Goal: Transaction & Acquisition: Purchase product/service

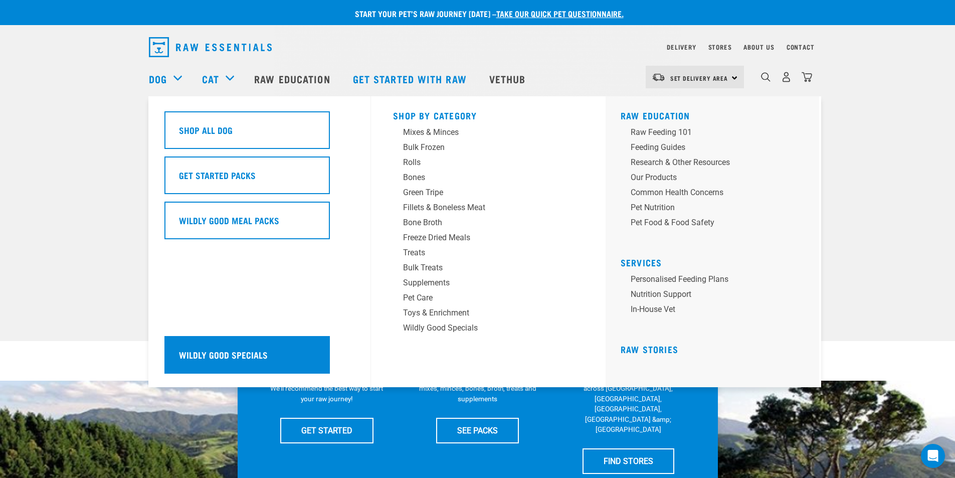
click at [234, 349] on h5 "Wildly Good Specials" at bounding box center [223, 354] width 89 height 13
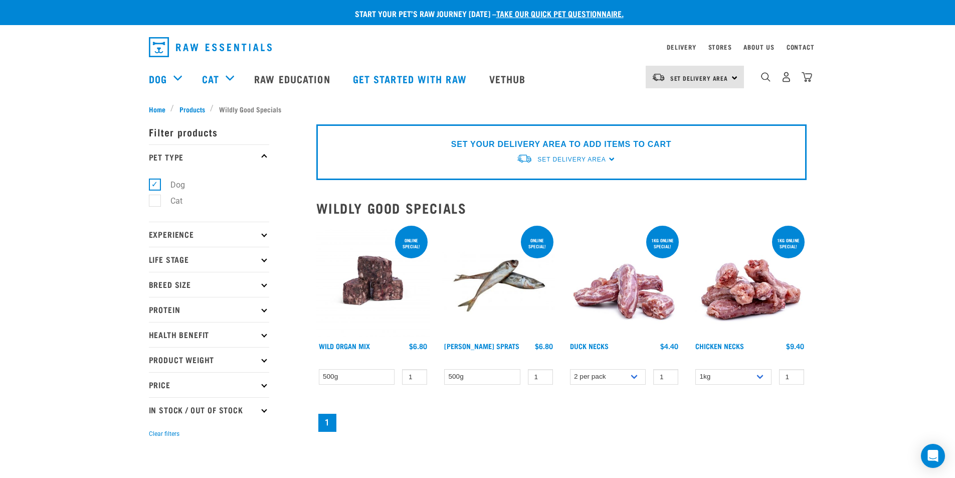
click at [191, 109] on div "× Filter products Pet Type Dog Cat Experience New Raw Feeder Experienced Raw Fe…" at bounding box center [226, 281] width 167 height 347
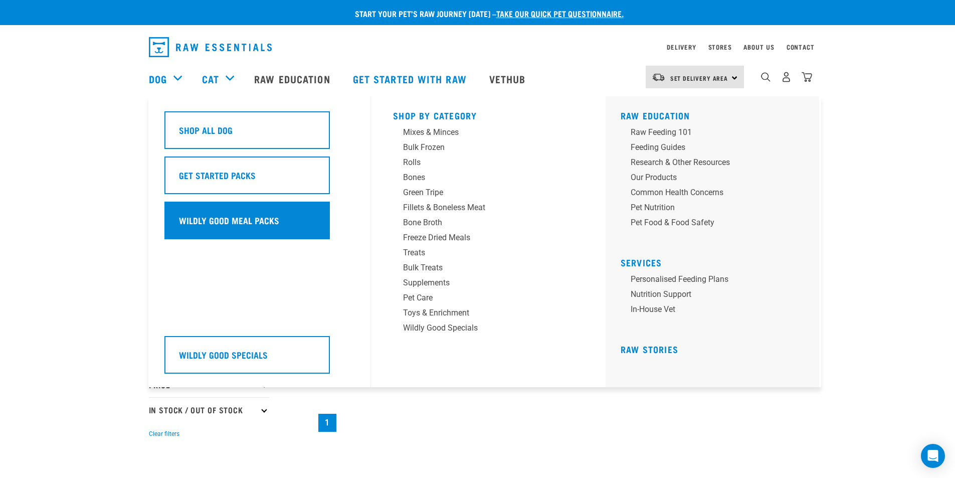
click at [202, 219] on h5 "Wildly Good Meal Packs" at bounding box center [229, 220] width 100 height 13
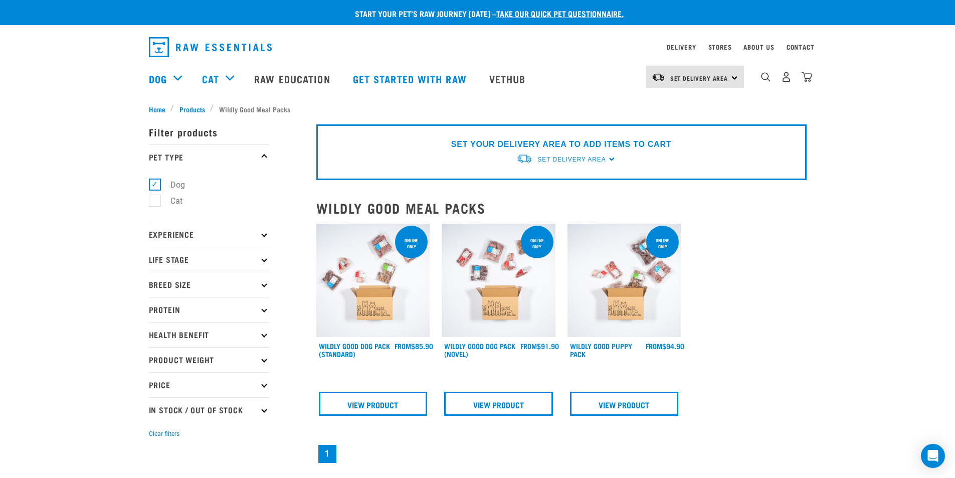
click at [499, 291] on img at bounding box center [499, 281] width 114 height 114
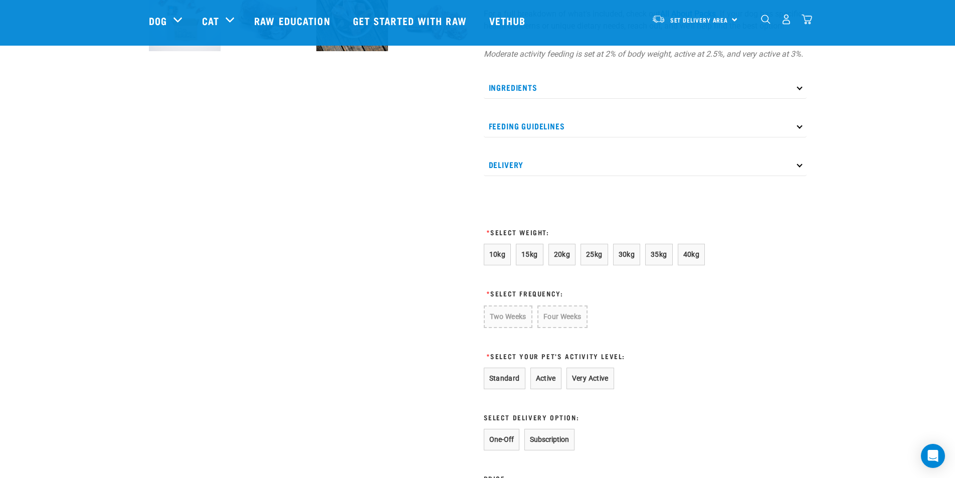
scroll to position [451, 0]
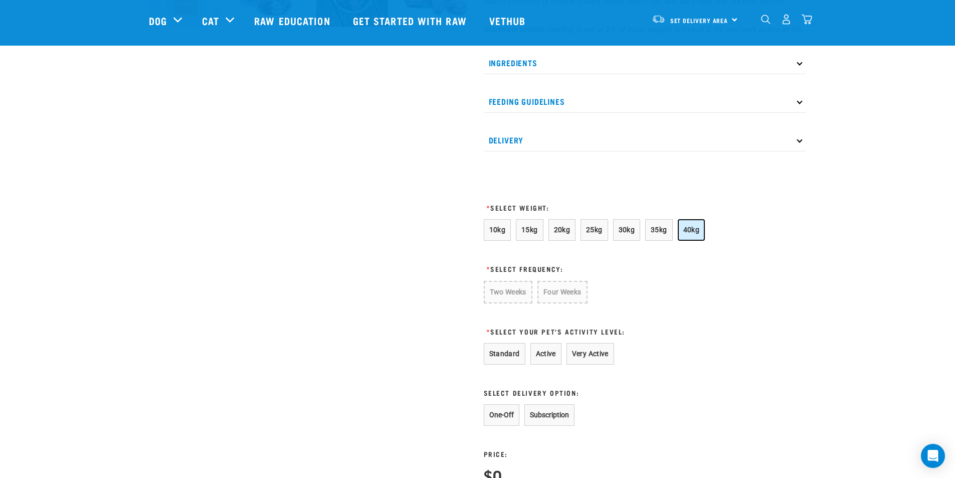
click at [687, 234] on span "40kg" at bounding box center [691, 230] width 17 height 8
click at [562, 302] on button "Four Weeks" at bounding box center [560, 292] width 49 height 22
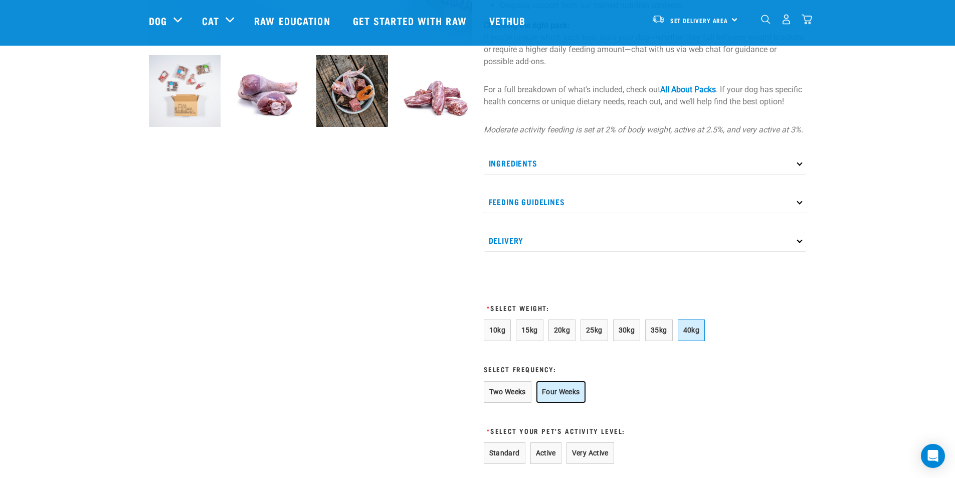
scroll to position [602, 0]
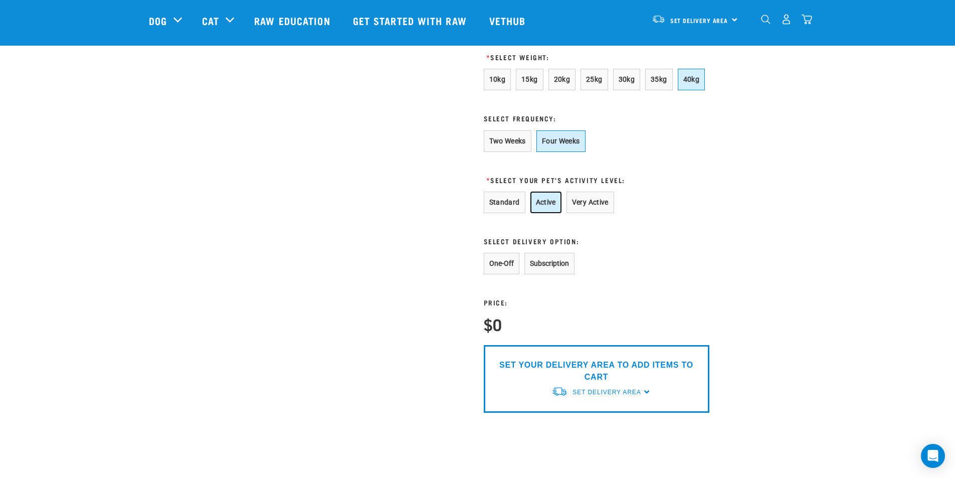
click at [546, 213] on button "Active" at bounding box center [545, 203] width 31 height 22
click at [560, 274] on button "Subscription" at bounding box center [549, 264] width 50 height 22
click at [639, 396] on span "Set Delivery Area" at bounding box center [607, 392] width 68 height 7
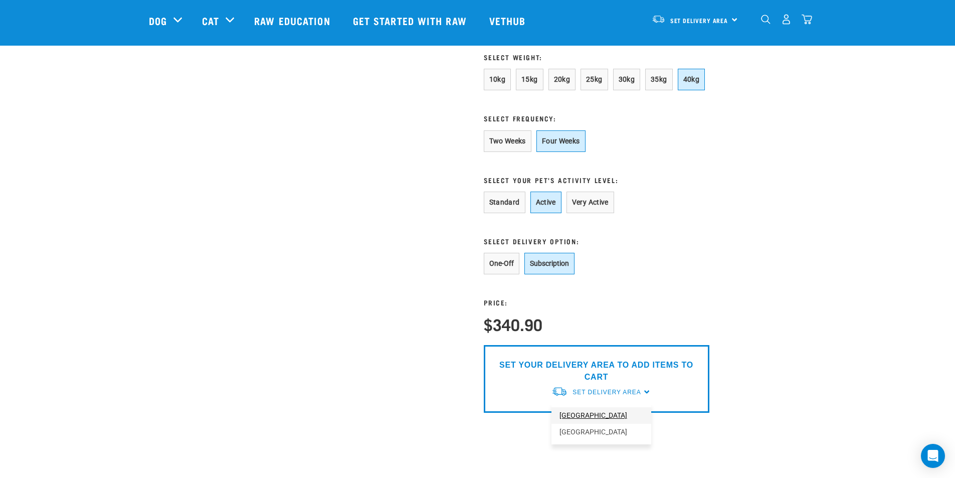
click at [578, 424] on link "[GEOGRAPHIC_DATA]" at bounding box center [601, 415] width 100 height 17
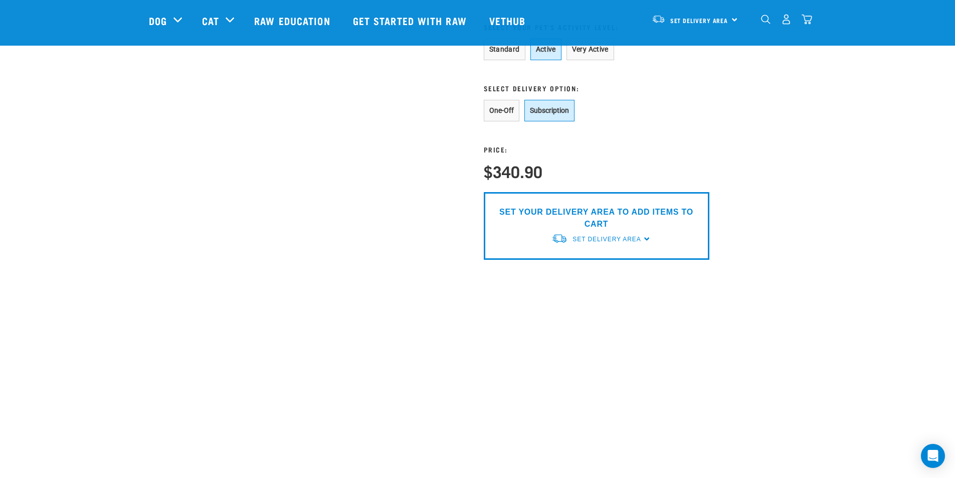
scroll to position [802, 0]
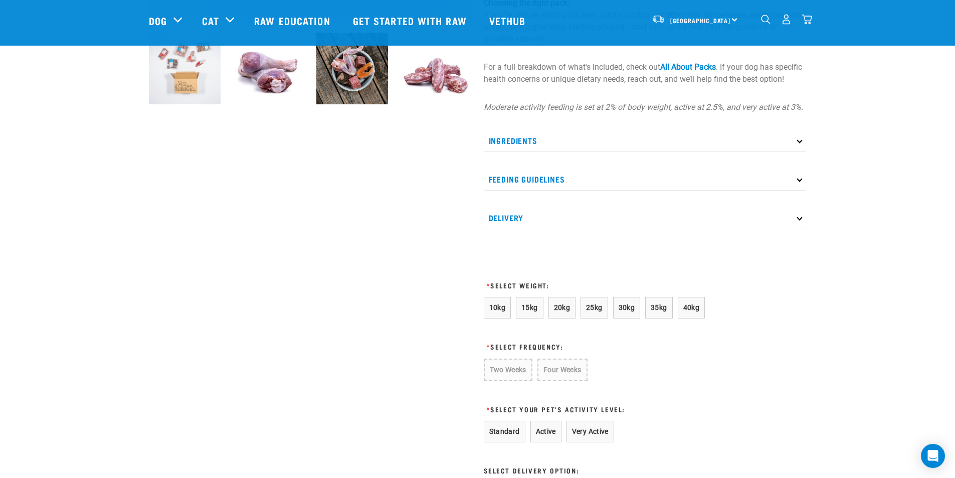
scroll to position [375, 0]
click at [693, 310] on span "40kg" at bounding box center [691, 306] width 17 height 8
click at [567, 379] on button "Four Weeks" at bounding box center [560, 368] width 49 height 22
click at [506, 316] on button "10kg" at bounding box center [498, 307] width 28 height 22
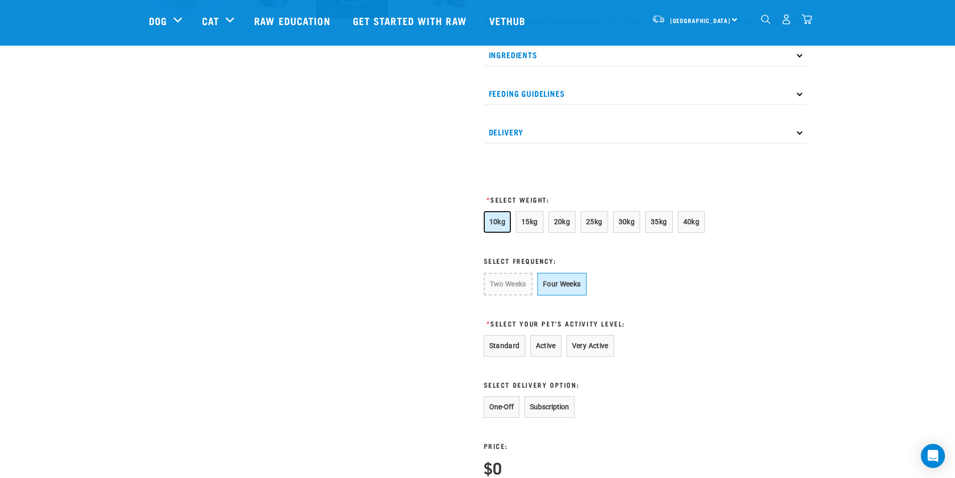
scroll to position [475, 0]
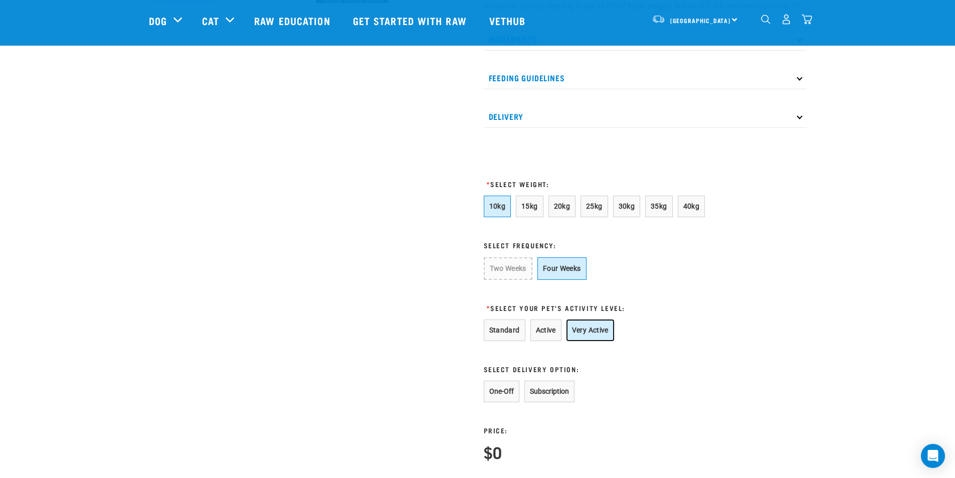
click at [585, 336] on button "Very Active" at bounding box center [591, 330] width 48 height 22
click at [544, 341] on button "Active" at bounding box center [545, 330] width 31 height 22
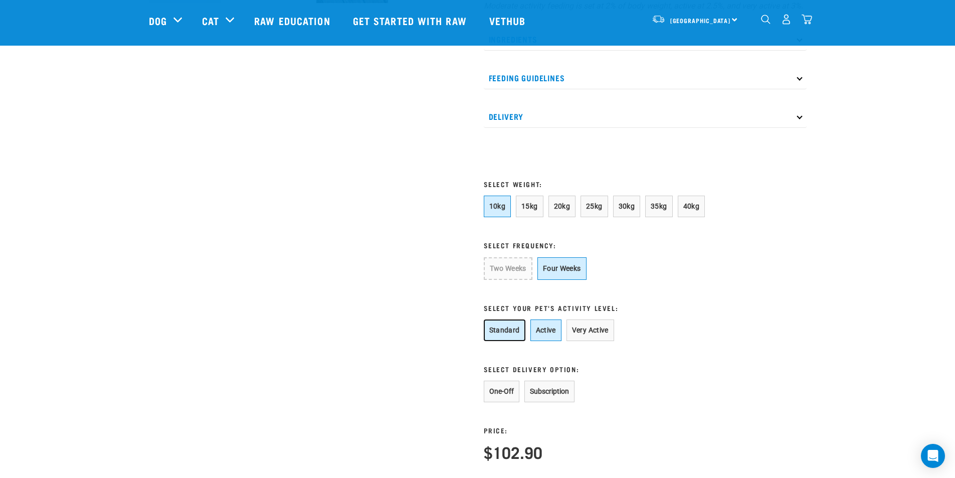
click at [509, 341] on button "Standard" at bounding box center [505, 330] width 42 height 22
click at [547, 402] on button "Subscription" at bounding box center [549, 392] width 50 height 22
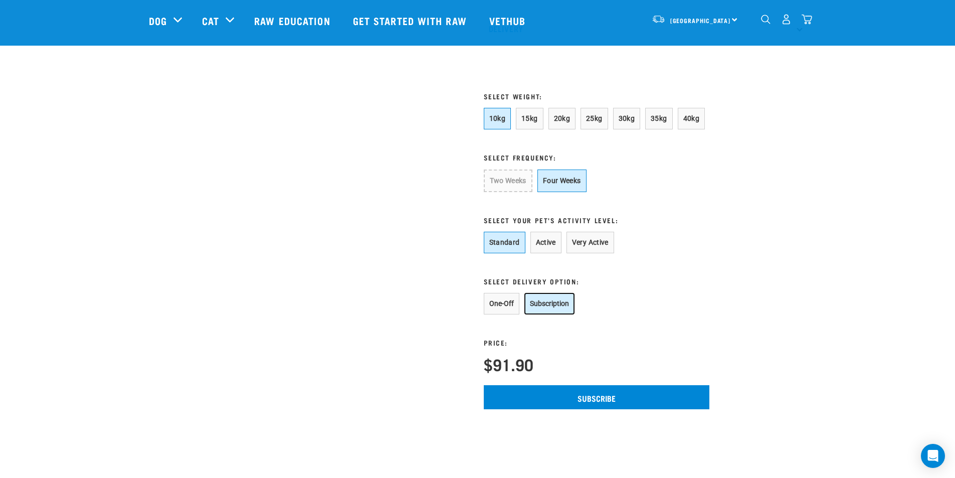
scroll to position [501, 0]
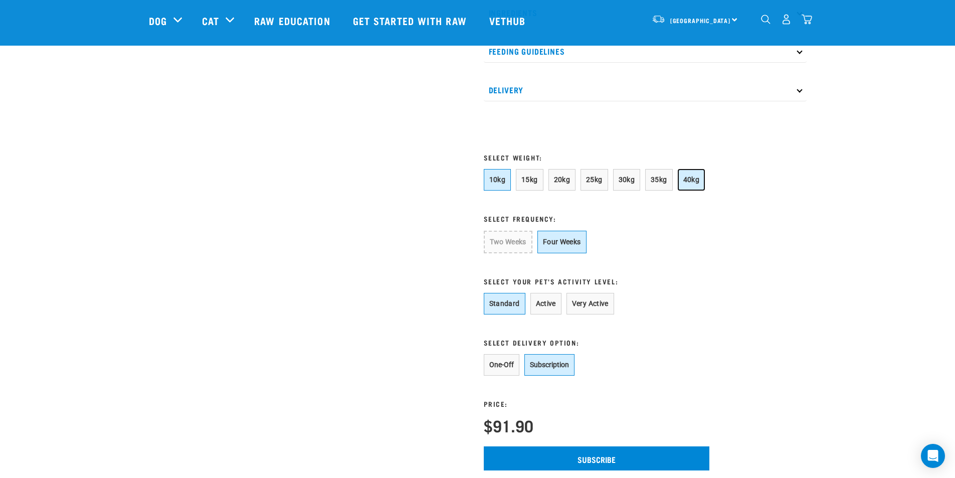
click at [683, 183] on span "40kg" at bounding box center [691, 179] width 17 height 8
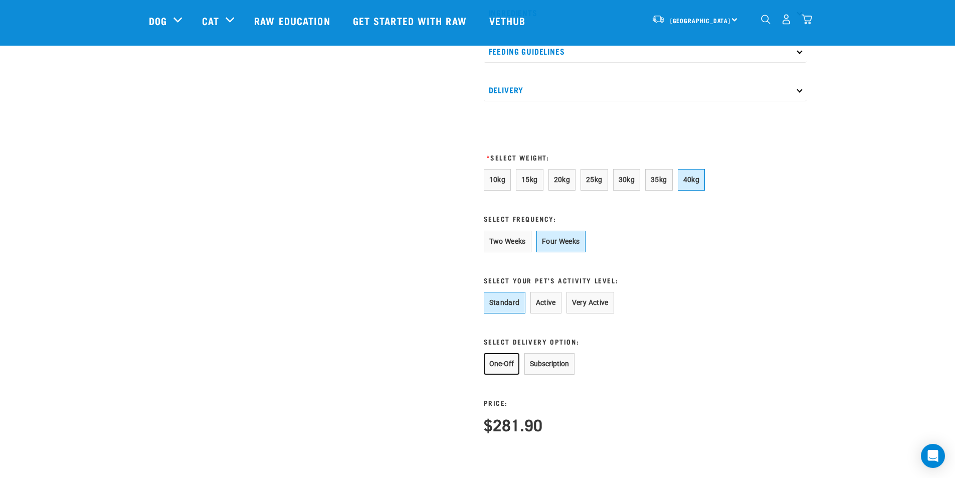
click at [506, 375] on button "One-Off" at bounding box center [502, 364] width 36 height 22
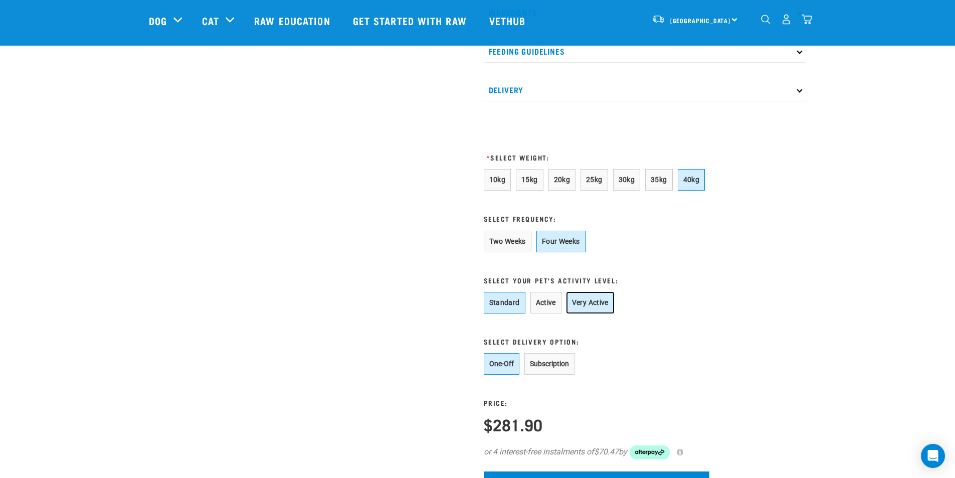
click at [573, 313] on button "Very Active" at bounding box center [591, 303] width 48 height 22
click at [509, 313] on button "Standard" at bounding box center [505, 303] width 42 height 22
click at [548, 375] on button "Subscription" at bounding box center [549, 364] width 50 height 22
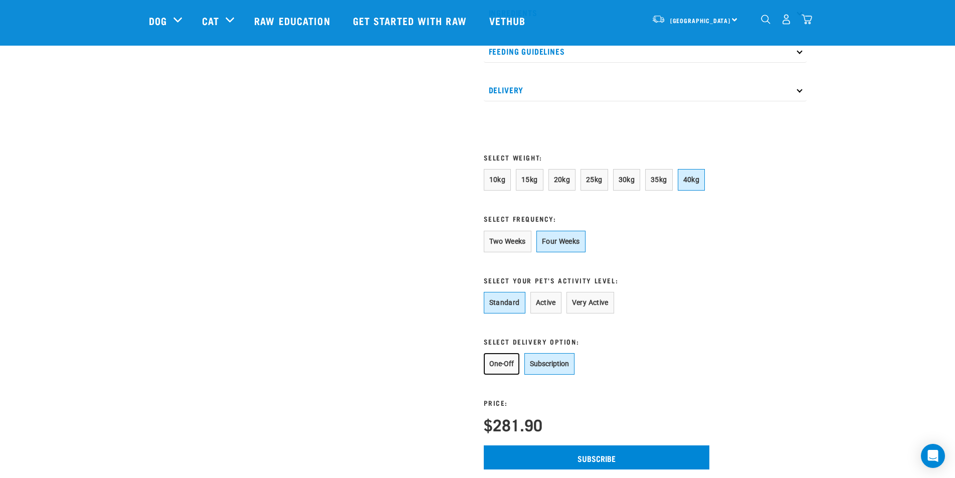
click at [490, 375] on button "One-Off" at bounding box center [502, 364] width 36 height 22
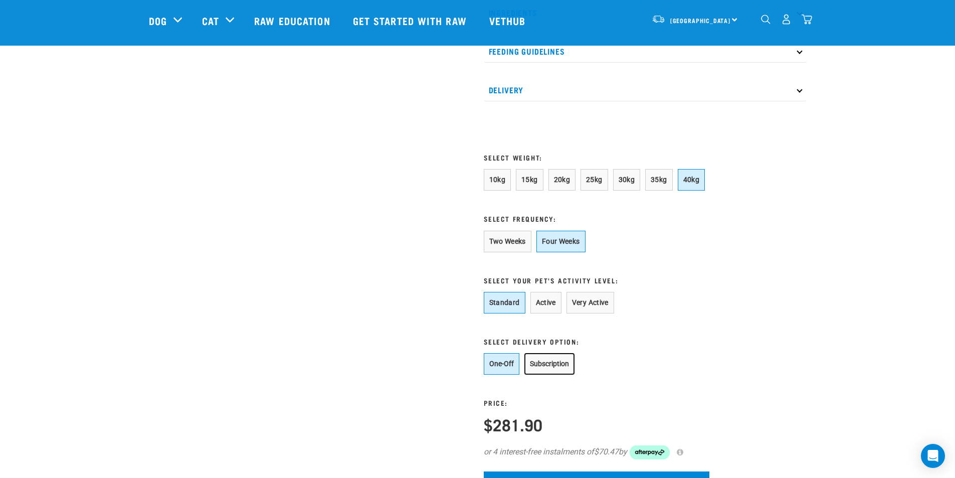
click at [539, 375] on button "Subscription" at bounding box center [549, 364] width 50 height 22
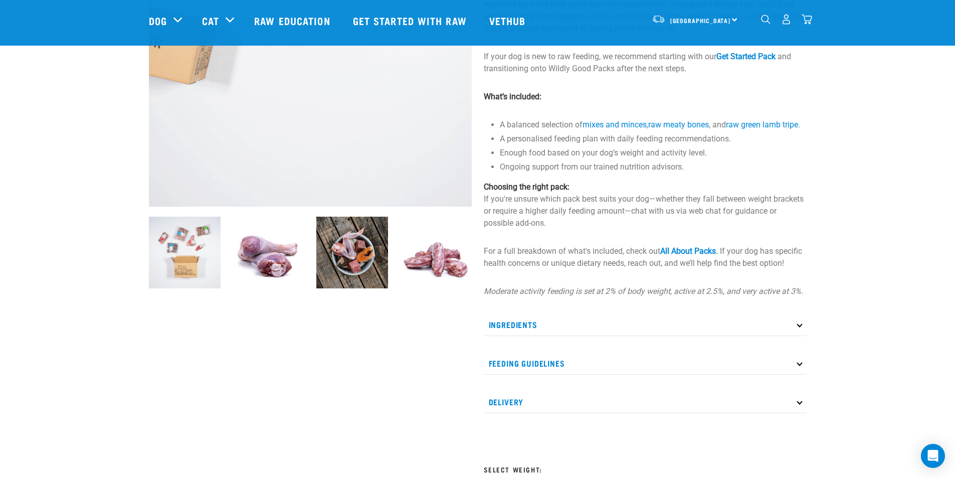
scroll to position [201, 0]
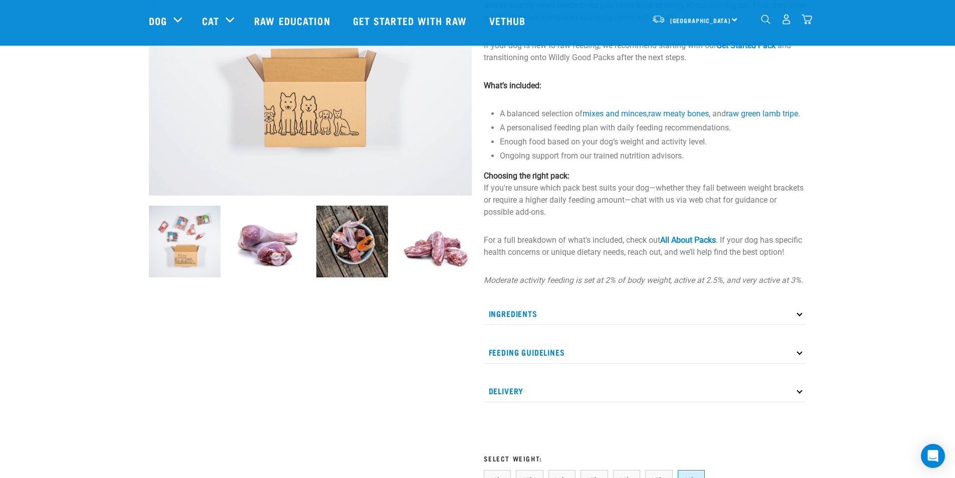
click at [170, 257] on img at bounding box center [185, 242] width 72 height 72
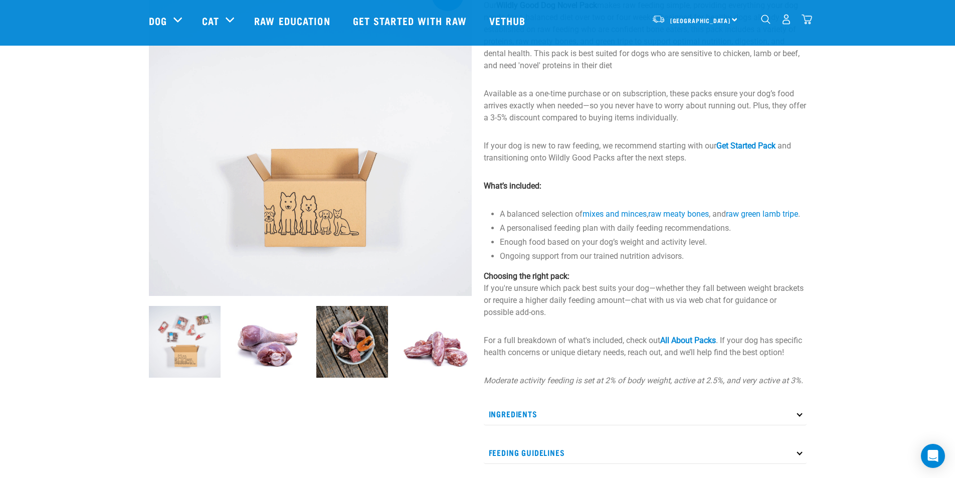
scroll to position [0, 0]
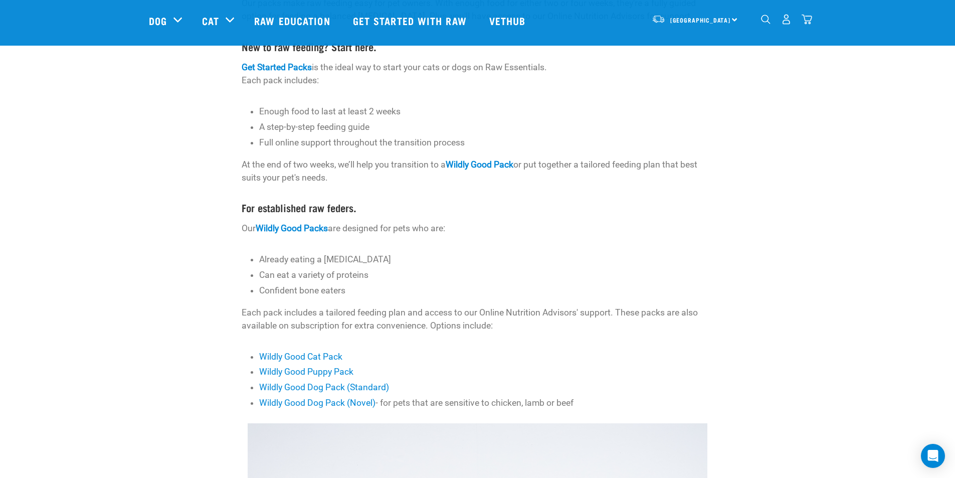
scroll to position [201, 0]
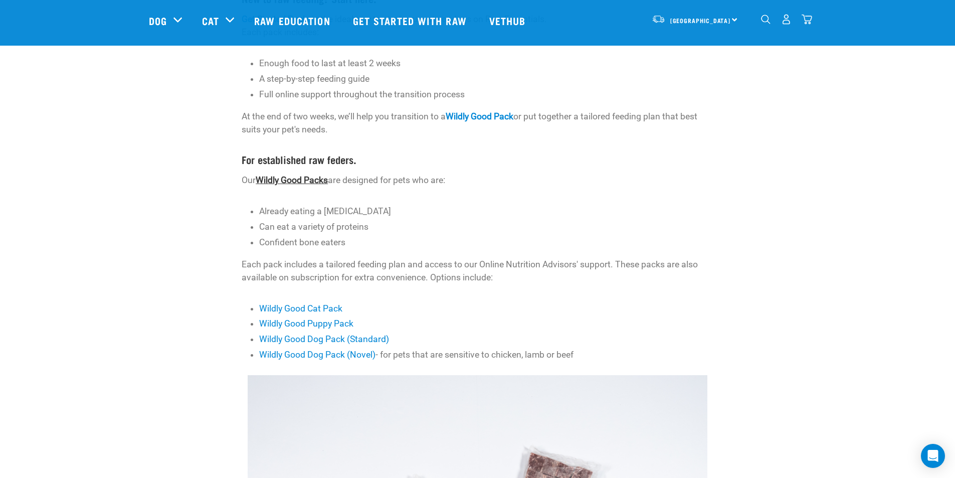
click at [296, 182] on link "Wildly Good Packs" at bounding box center [292, 180] width 72 height 10
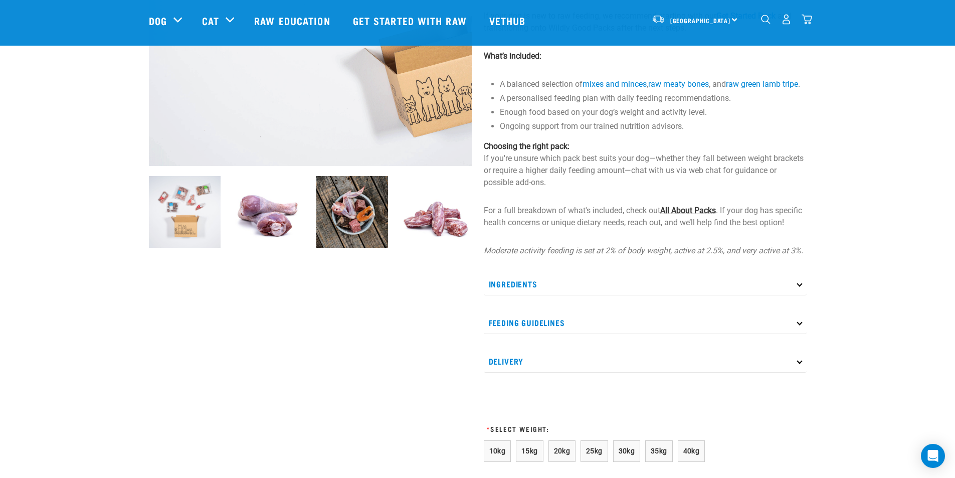
scroll to position [251, 0]
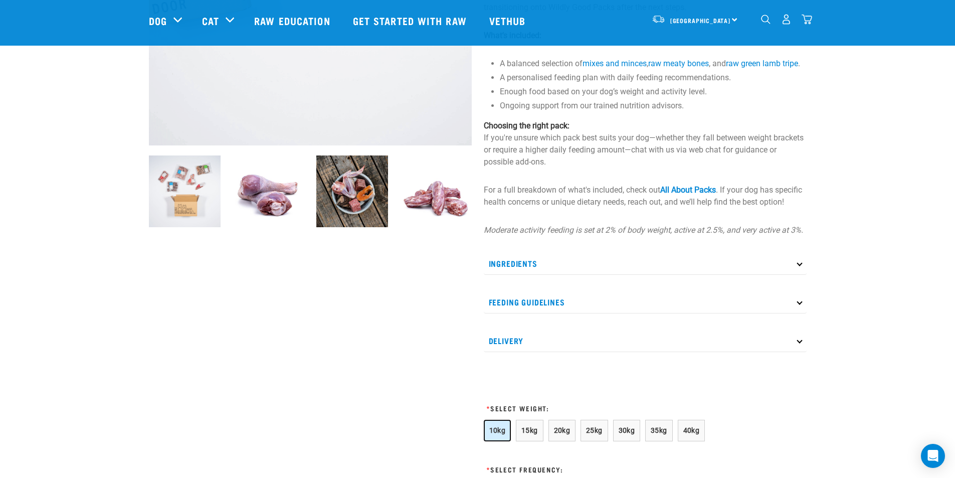
click at [500, 434] on span "10kg" at bounding box center [497, 430] width 17 height 8
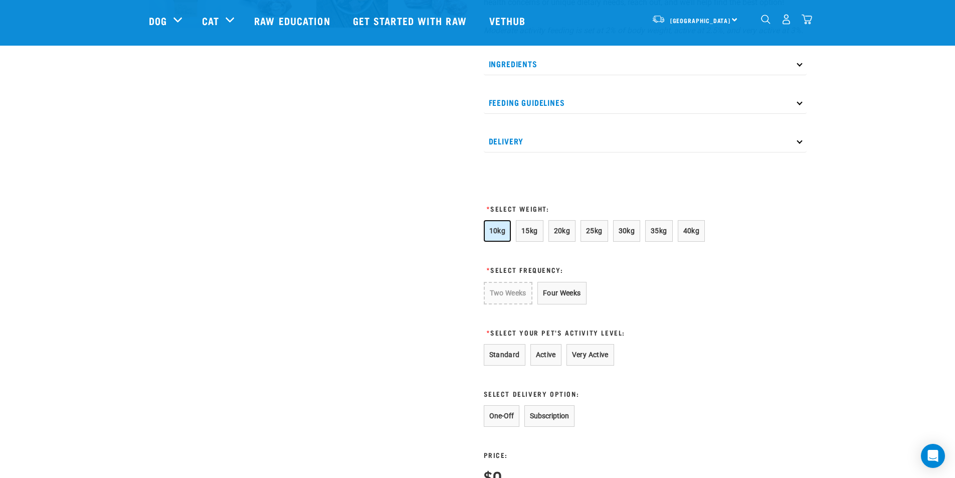
scroll to position [451, 0]
click at [552, 303] on button "Four Weeks" at bounding box center [561, 292] width 49 height 23
click at [508, 364] on button "Standard" at bounding box center [505, 354] width 42 height 22
click at [509, 424] on button "One-Off" at bounding box center [502, 415] width 36 height 22
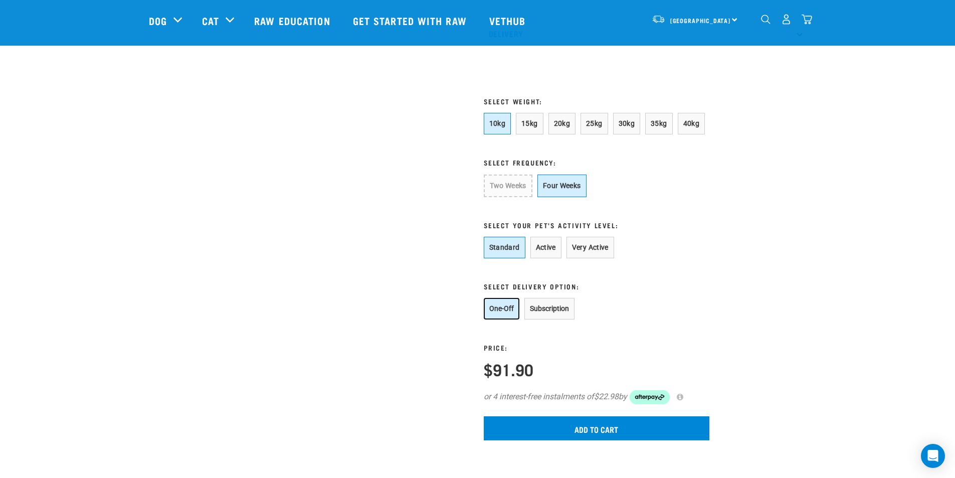
scroll to position [551, 0]
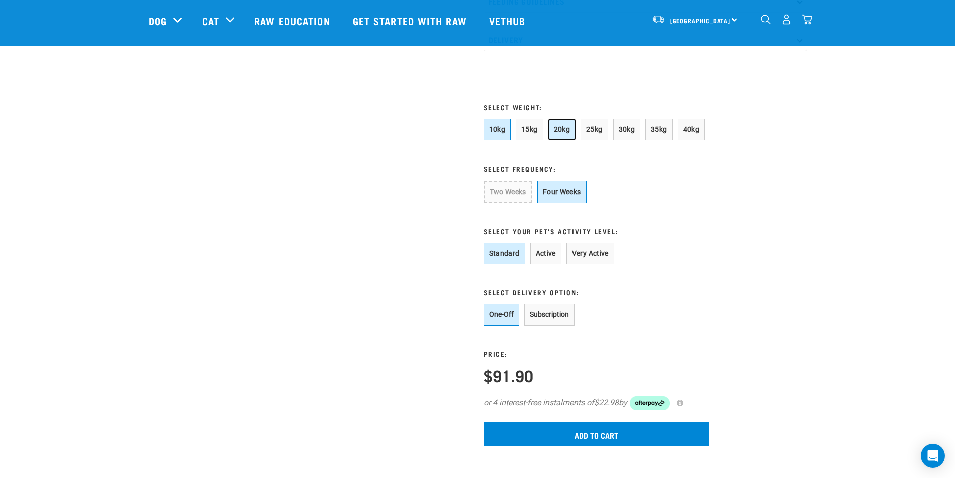
click at [566, 133] on span "20kg" at bounding box center [562, 129] width 17 height 8
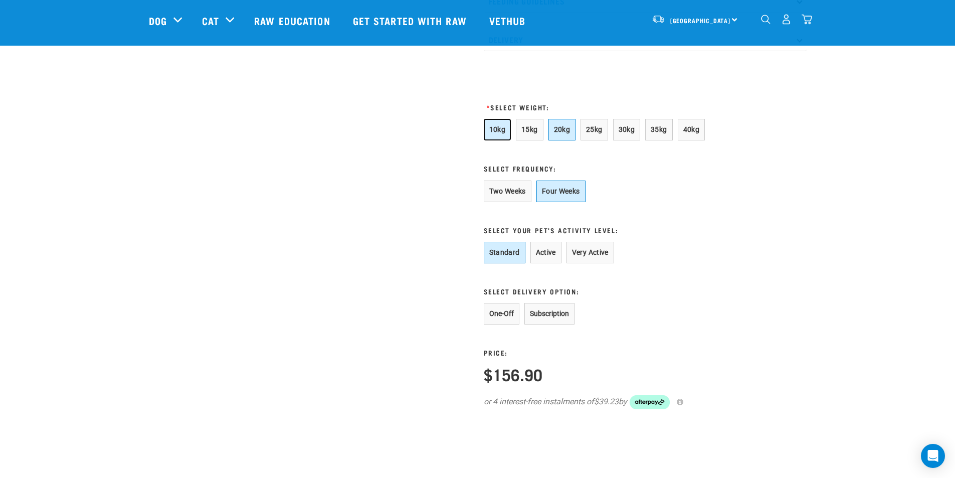
click at [500, 133] on span "10kg" at bounding box center [497, 129] width 17 height 8
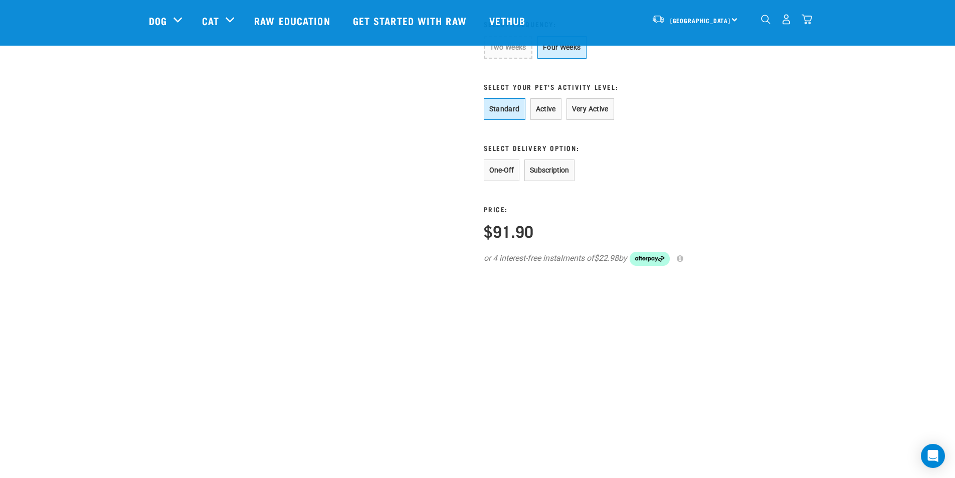
scroll to position [702, 0]
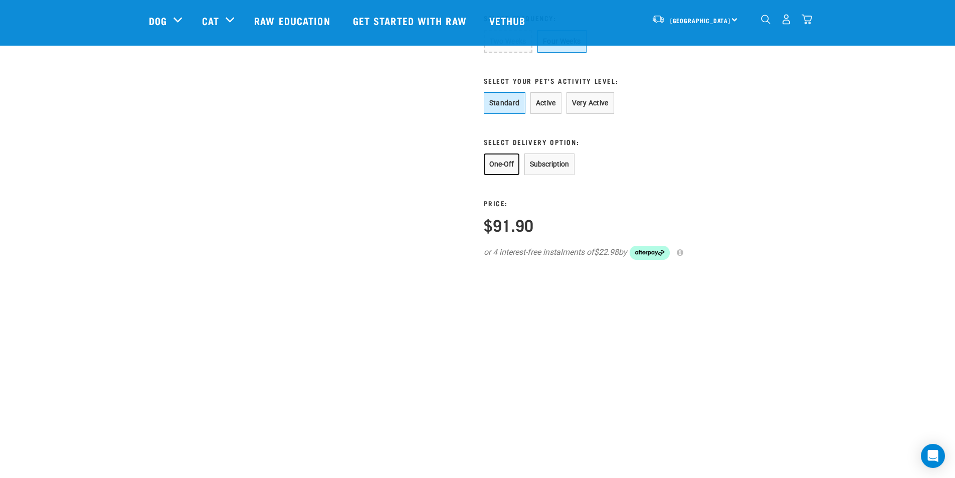
click at [507, 175] on button "One-Off" at bounding box center [502, 164] width 36 height 22
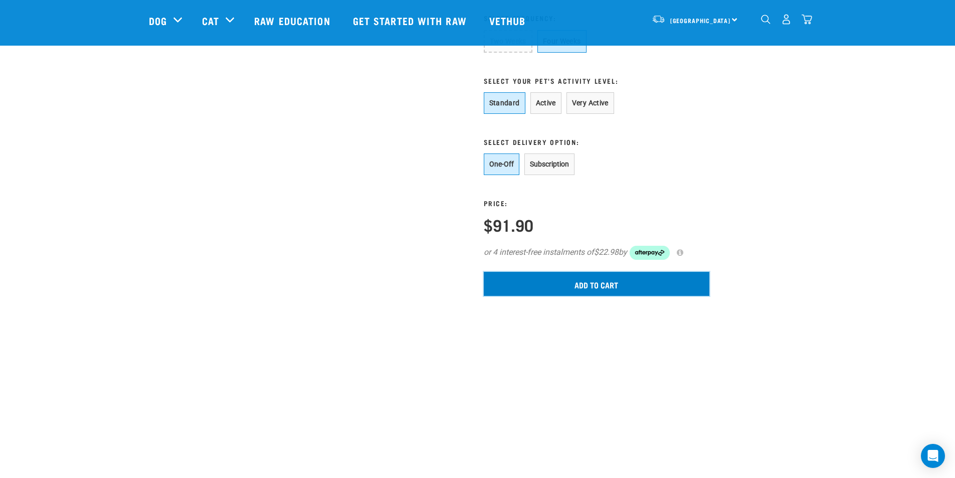
click at [610, 292] on input "Add to cart" at bounding box center [597, 284] width 226 height 24
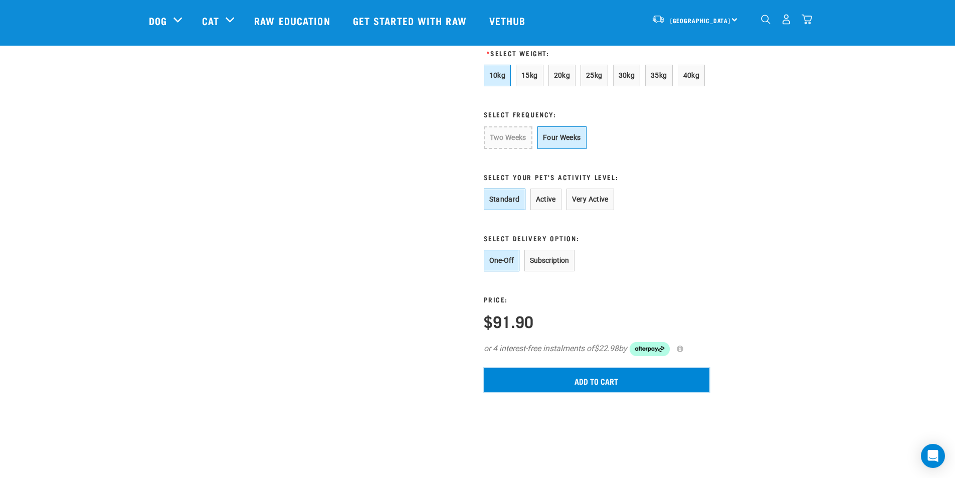
scroll to position [602, 0]
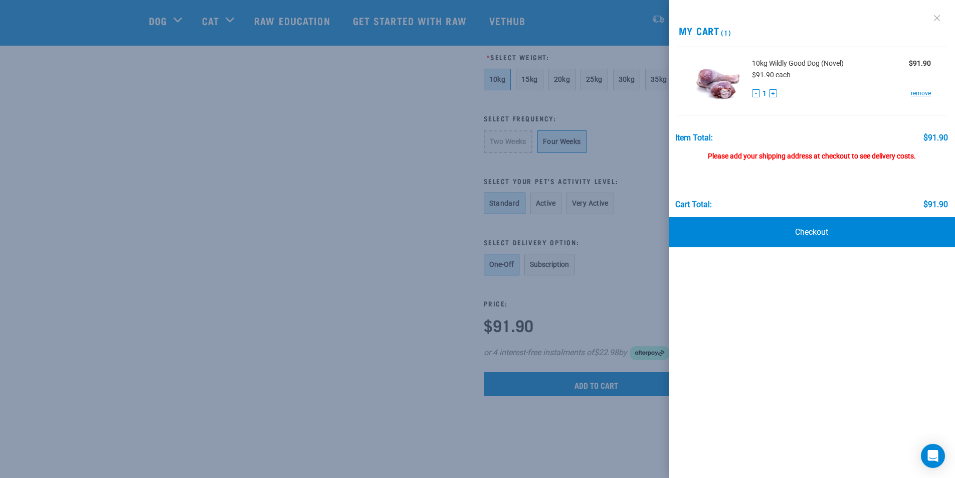
click at [940, 15] on link at bounding box center [937, 18] width 16 height 16
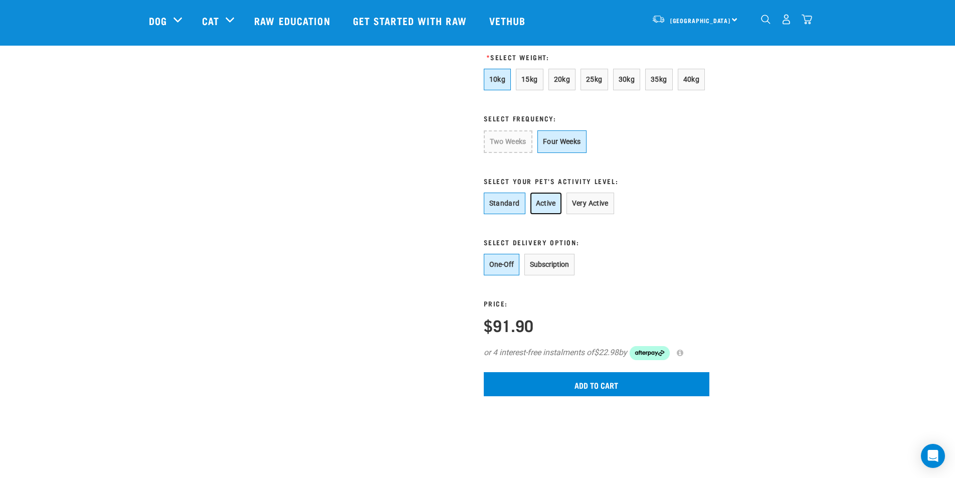
click at [538, 212] on button "Active" at bounding box center [545, 204] width 31 height 22
click at [503, 213] on button "Standard" at bounding box center [505, 204] width 42 height 22
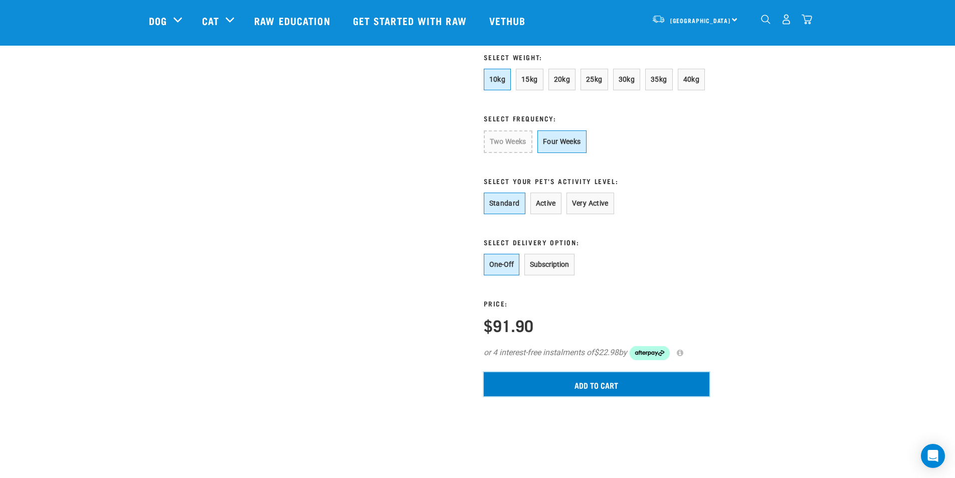
click at [565, 396] on input "Add to cart" at bounding box center [597, 384] width 226 height 24
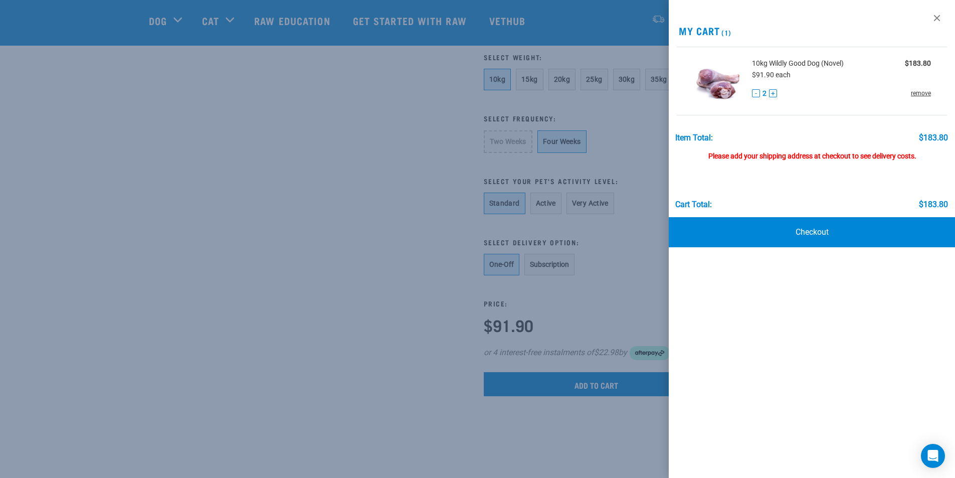
click at [922, 91] on link "remove" at bounding box center [921, 93] width 20 height 9
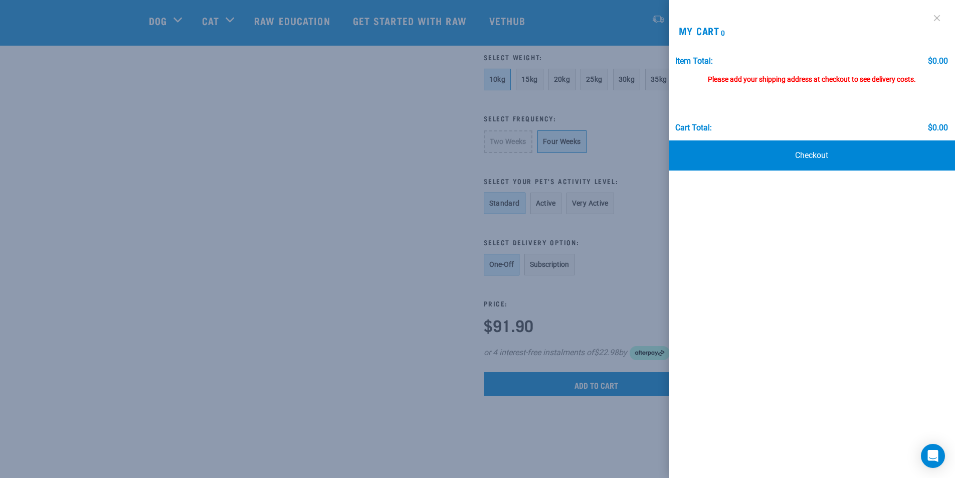
click at [937, 15] on link at bounding box center [937, 18] width 16 height 16
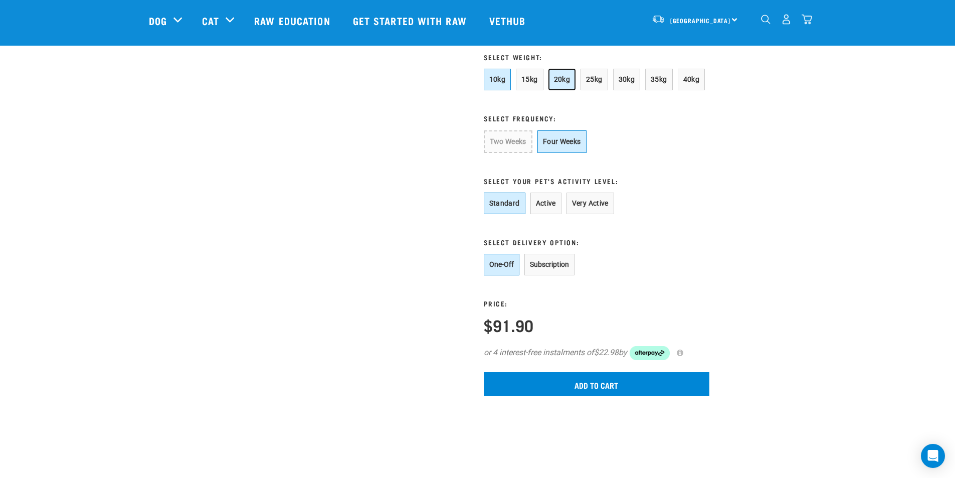
click at [561, 87] on button "20kg" at bounding box center [562, 80] width 28 height 22
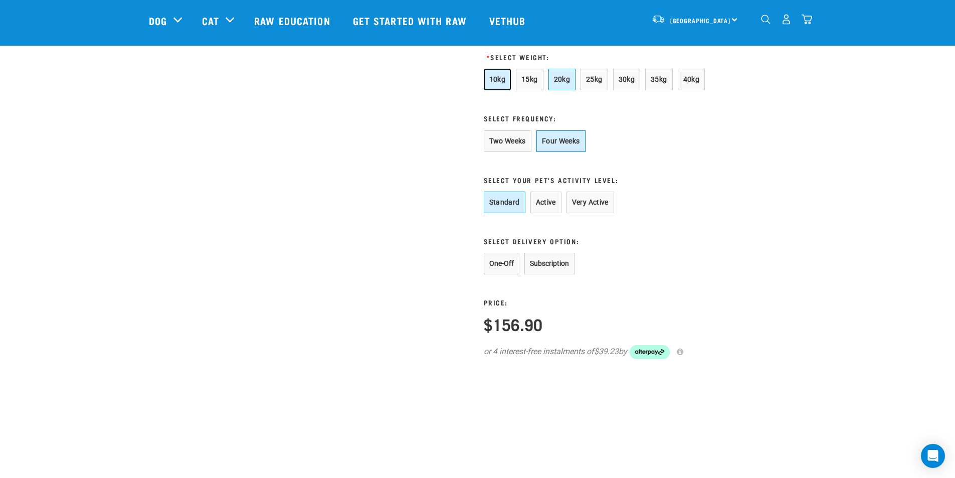
click at [499, 85] on button "10kg" at bounding box center [498, 80] width 28 height 22
click at [559, 83] on span "20kg" at bounding box center [562, 79] width 17 height 8
click at [592, 83] on span "25kg" at bounding box center [594, 79] width 17 height 8
click at [501, 274] on button "One-Off" at bounding box center [502, 264] width 36 height 22
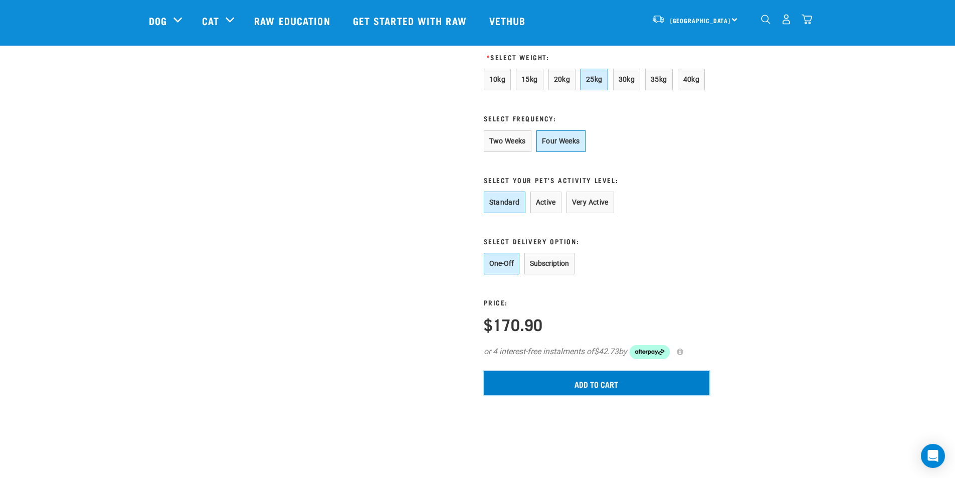
click at [580, 395] on input "Add to cart" at bounding box center [597, 383] width 226 height 24
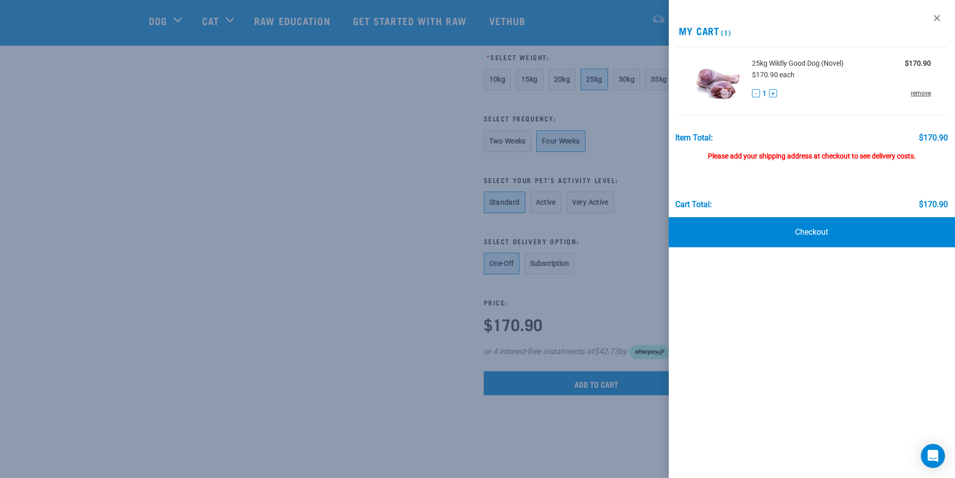
click at [918, 92] on link "remove" at bounding box center [921, 93] width 20 height 9
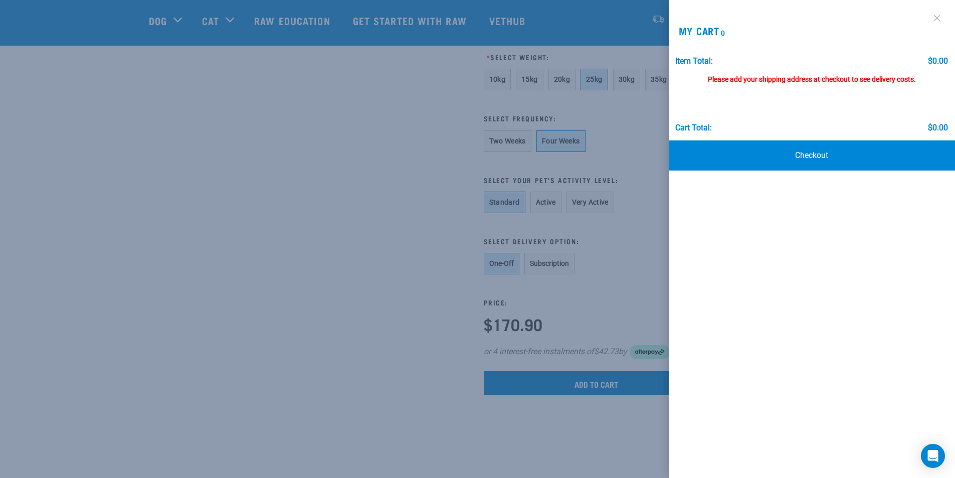
click at [940, 18] on link at bounding box center [937, 18] width 16 height 16
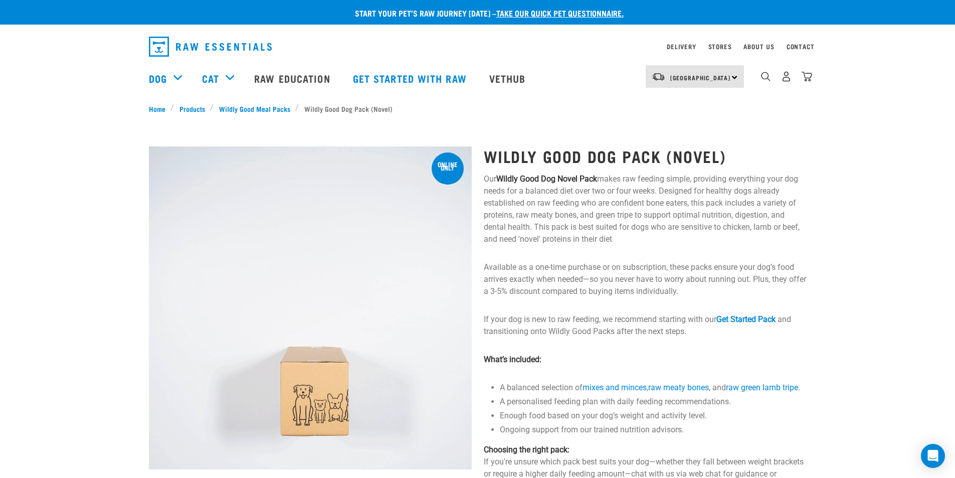
scroll to position [0, 0]
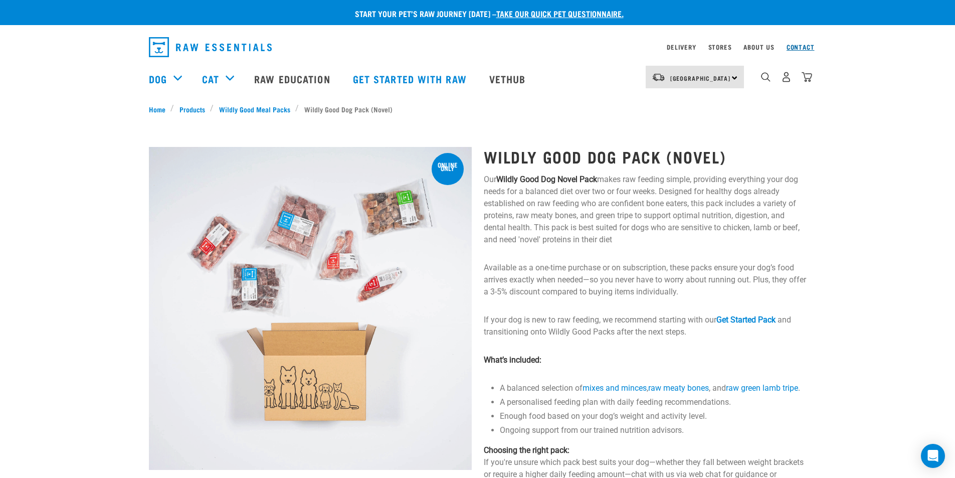
click at [798, 47] on link "Contact" at bounding box center [801, 47] width 28 height 4
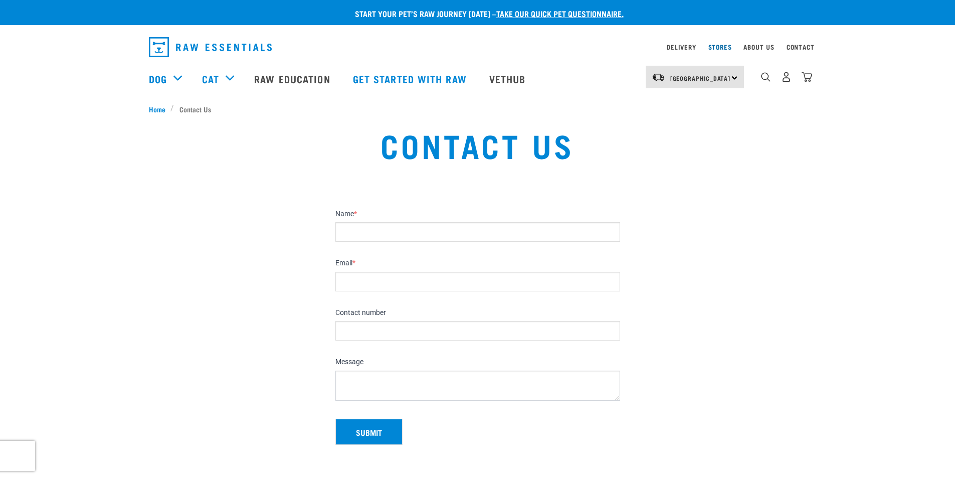
click at [724, 47] on link "Stores" at bounding box center [720, 47] width 24 height 4
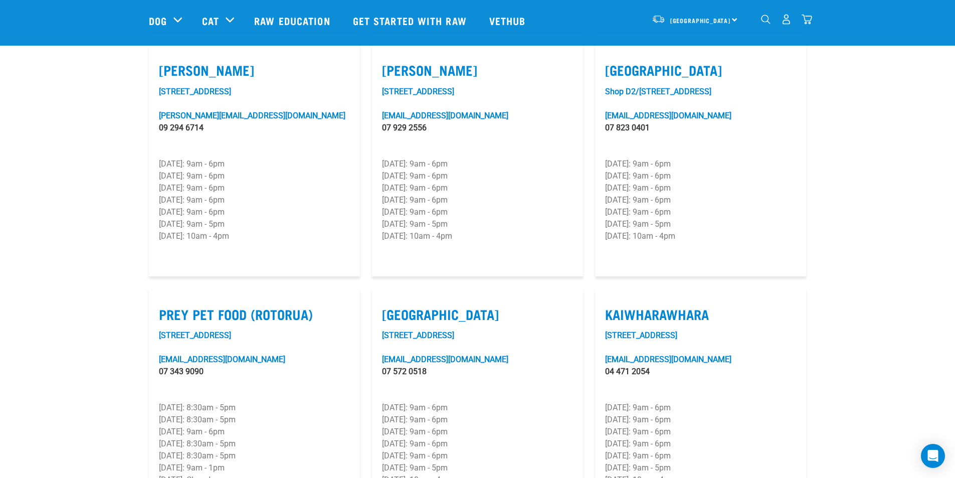
scroll to position [1203, 0]
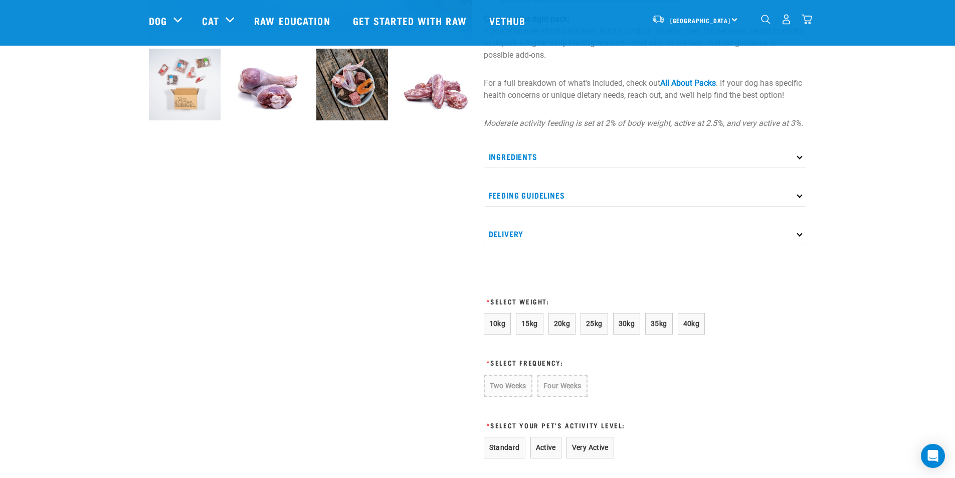
scroll to position [451, 0]
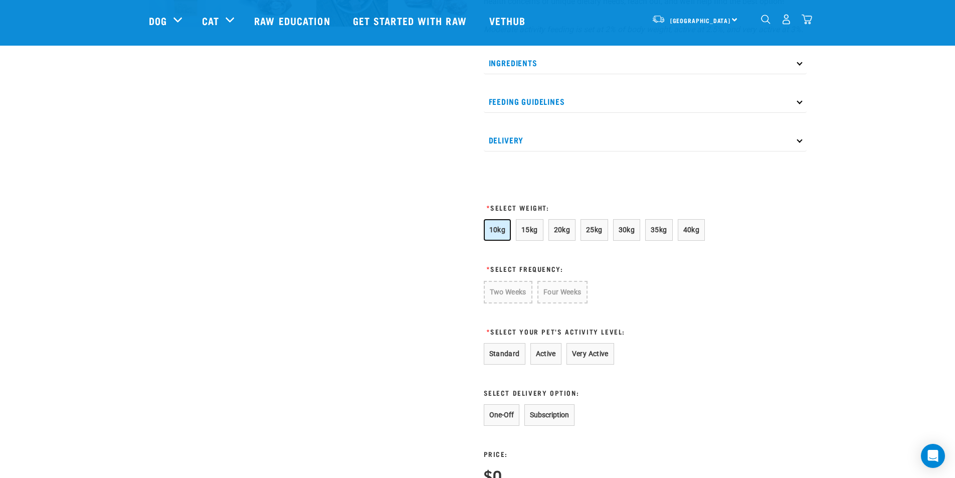
click at [501, 234] on span "10kg" at bounding box center [497, 230] width 17 height 8
click at [564, 303] on button "Four Weeks" at bounding box center [561, 292] width 49 height 23
click at [515, 364] on button "Standard" at bounding box center [505, 354] width 42 height 22
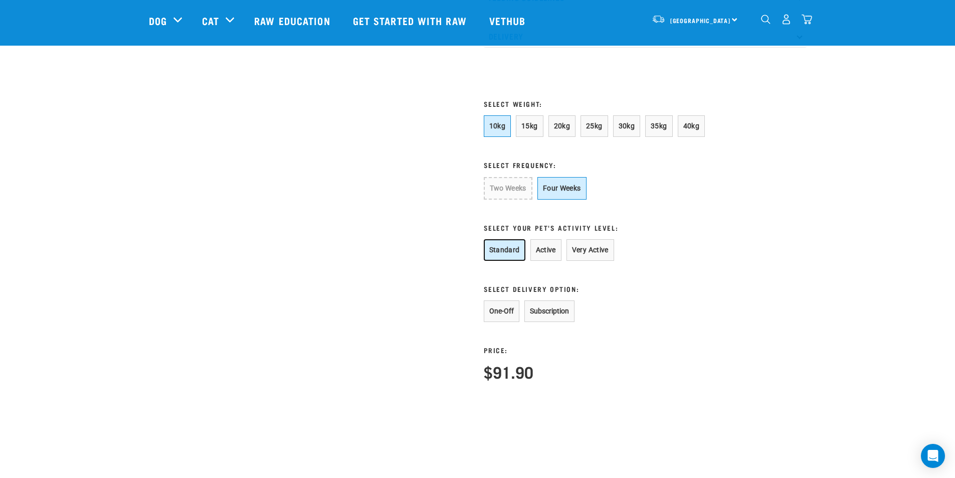
scroll to position [602, 0]
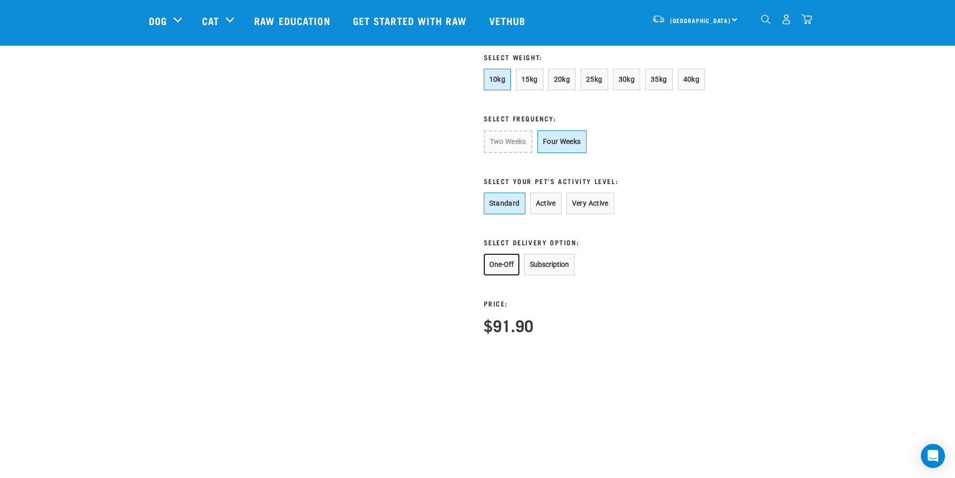
click at [502, 272] on button "One-Off" at bounding box center [502, 265] width 36 height 22
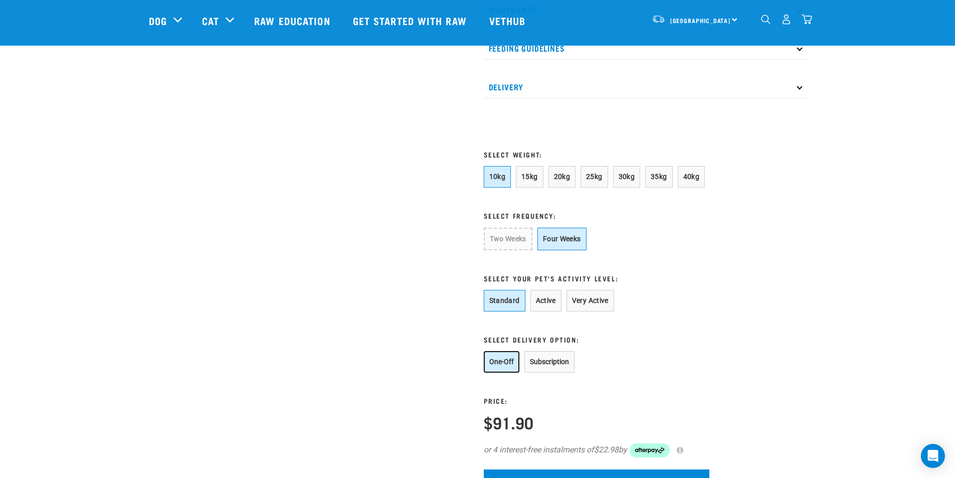
scroll to position [501, 0]
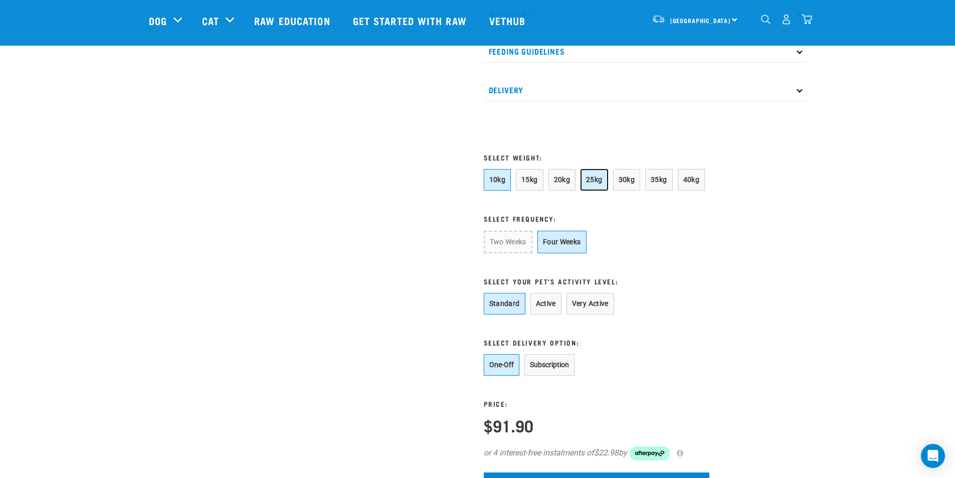
click at [600, 183] on span "25kg" at bounding box center [594, 179] width 17 height 8
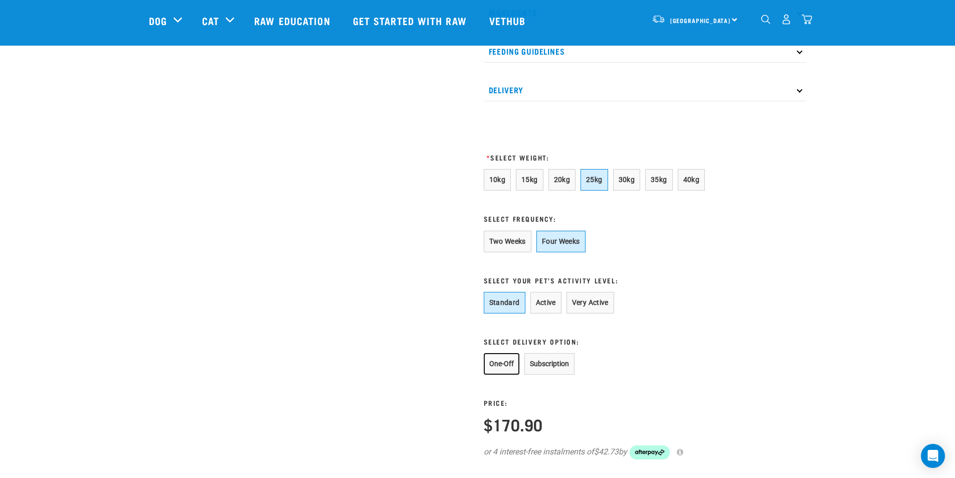
click at [492, 375] on button "One-Off" at bounding box center [502, 364] width 36 height 22
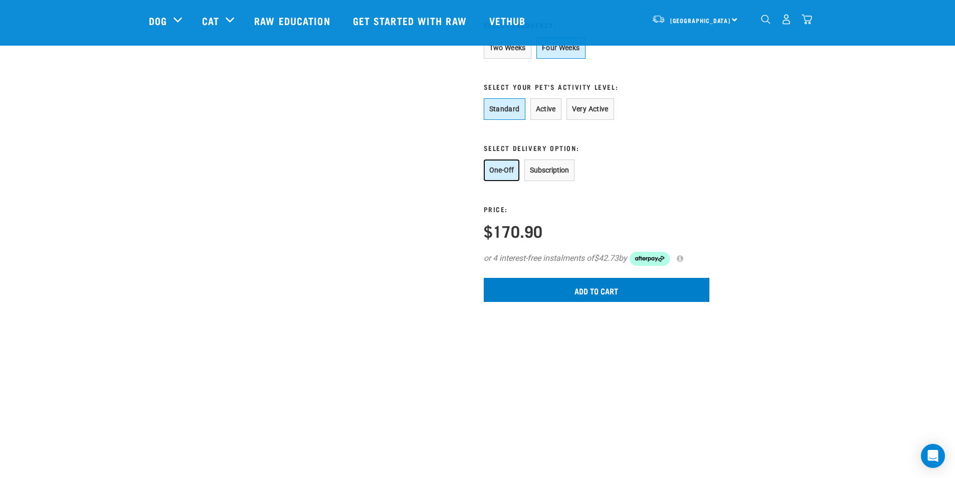
scroll to position [702, 0]
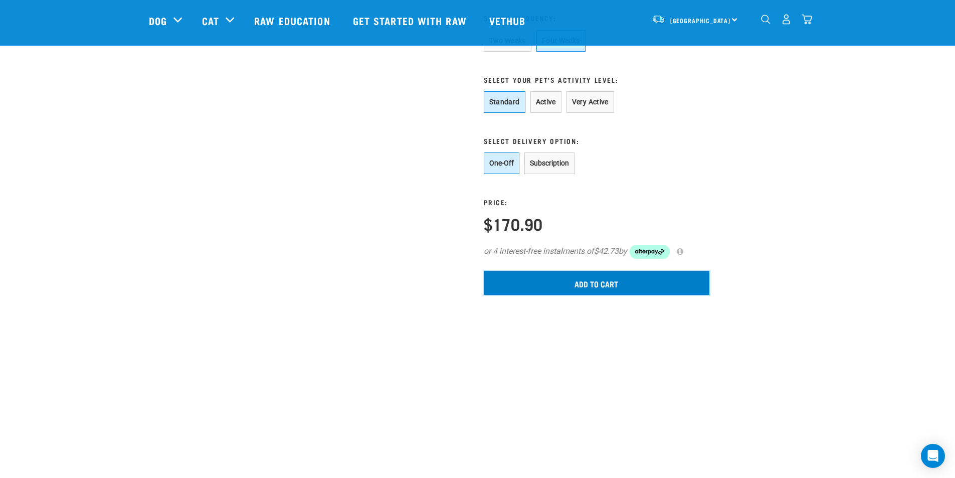
click at [585, 295] on input "Add to cart" at bounding box center [597, 283] width 226 height 24
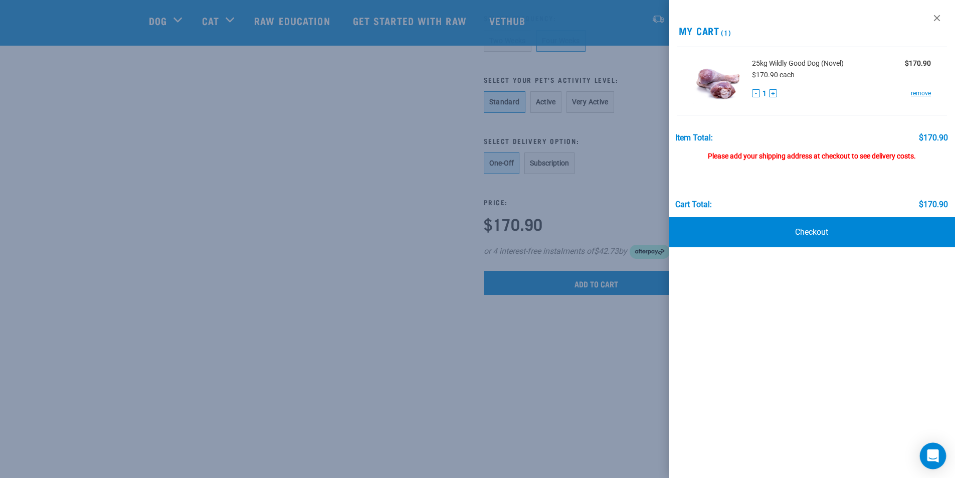
click at [930, 458] on icon "Open Intercom Messenger" at bounding box center [933, 455] width 13 height 13
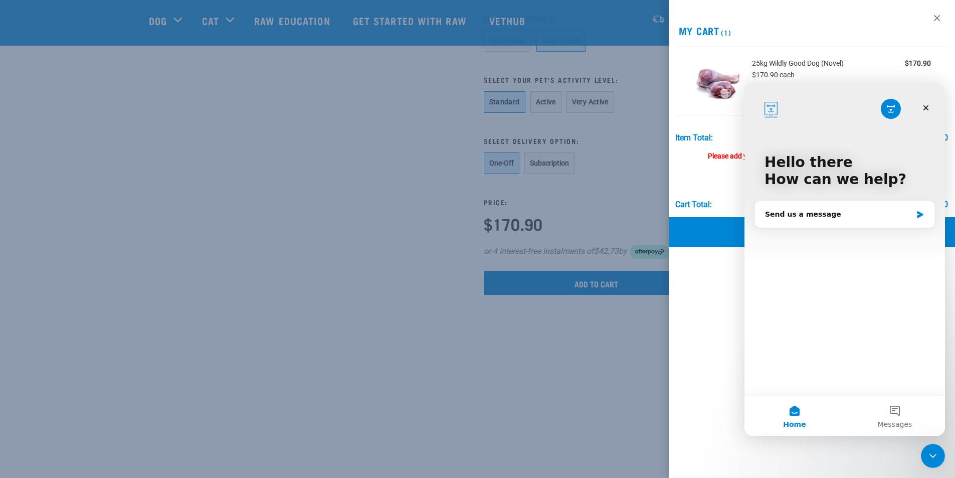
scroll to position [0, 0]
click at [844, 213] on div "Send us a message" at bounding box center [838, 214] width 147 height 11
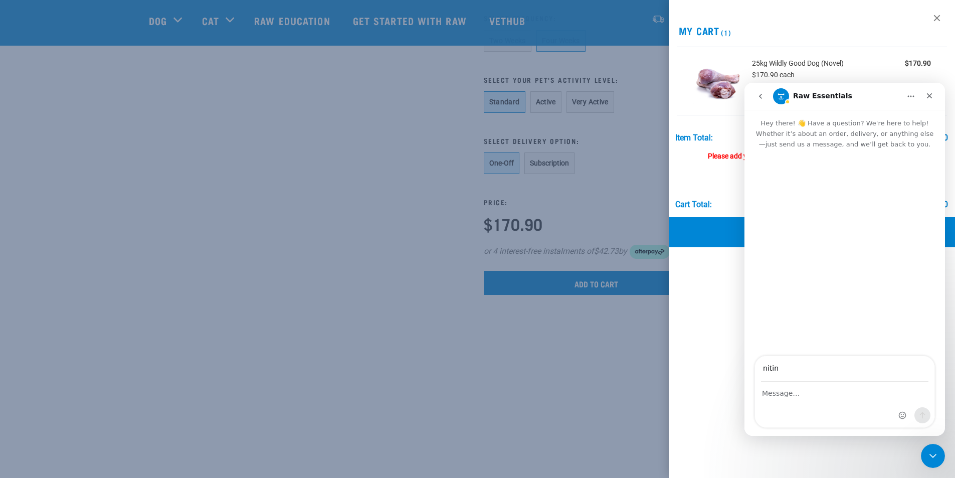
click at [846, 366] on input "nitin" at bounding box center [844, 369] width 167 height 26
drag, startPoint x: 846, startPoint y: 366, endPoint x: 777, endPoint y: 362, distance: 68.8
click at [777, 362] on input "nitin" at bounding box center [844, 369] width 167 height 26
click at [845, 363] on input "nitin" at bounding box center [844, 369] width 167 height 26
click at [777, 404] on div "Intercom messenger" at bounding box center [844, 404] width 179 height 45
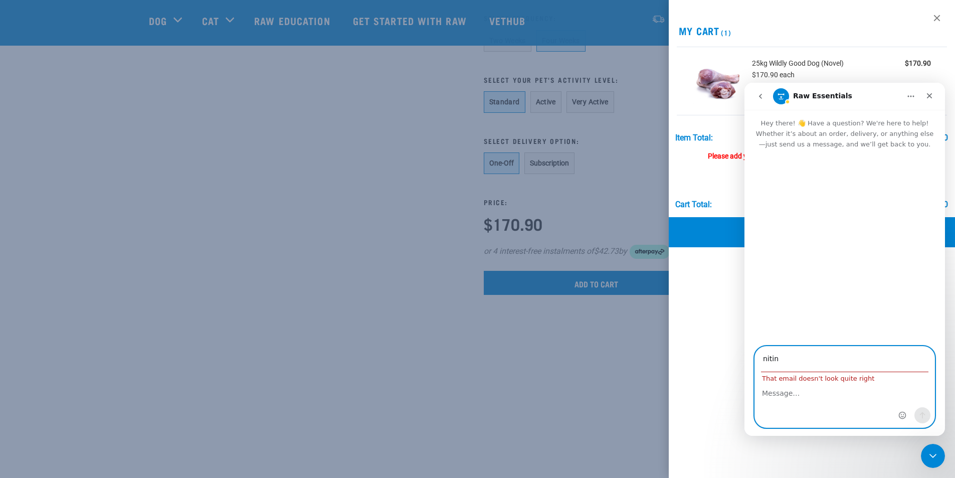
click at [791, 363] on input "nitin" at bounding box center [844, 359] width 167 height 26
type input "n"
type input "roguskie1991@gmail.com"
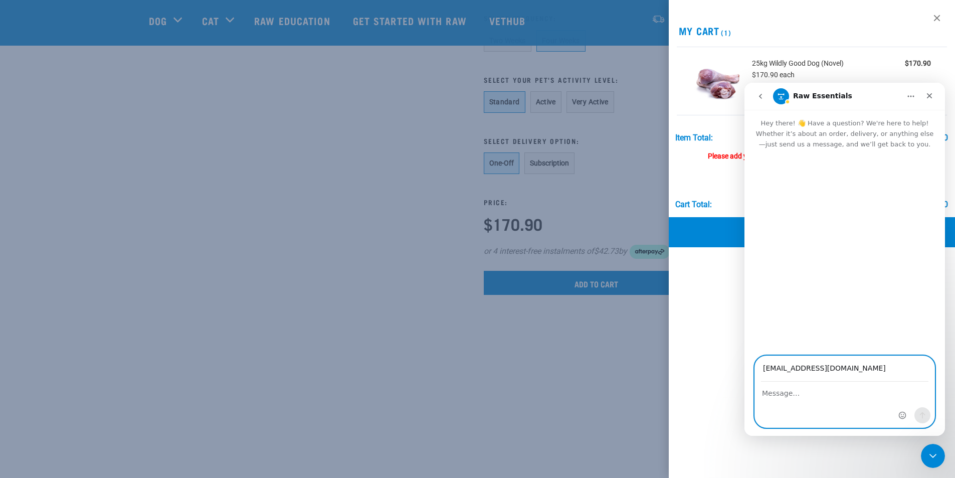
click at [780, 398] on textarea "Message…" at bounding box center [844, 390] width 179 height 17
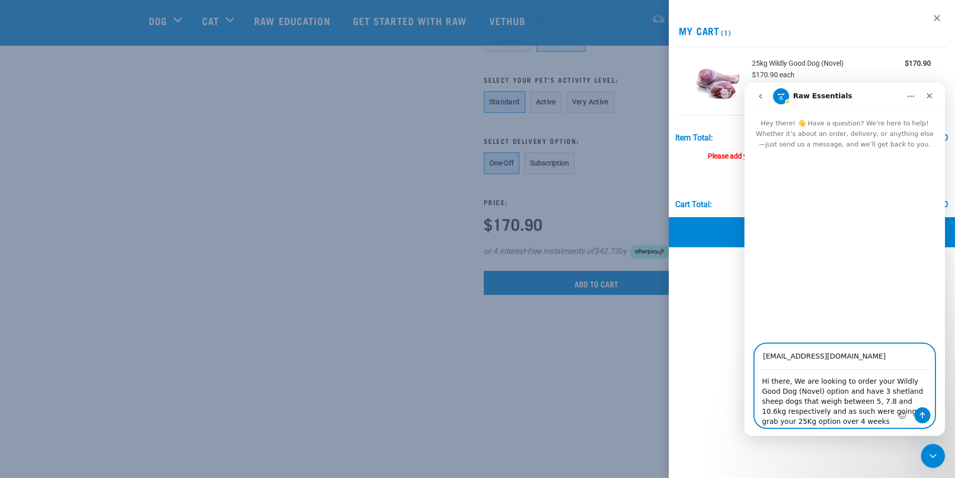
drag, startPoint x: 831, startPoint y: 413, endPoint x: 845, endPoint y: 412, distance: 13.6
click at [845, 412] on textarea "Hi there, We are looking to order your Wildly Good Dog (Novel) option and have …" at bounding box center [844, 398] width 179 height 57
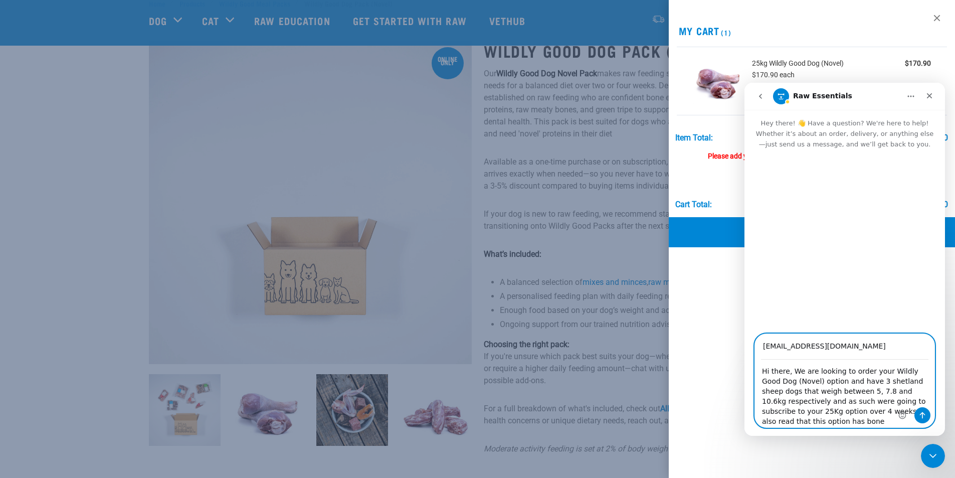
scroll to position [50, 0]
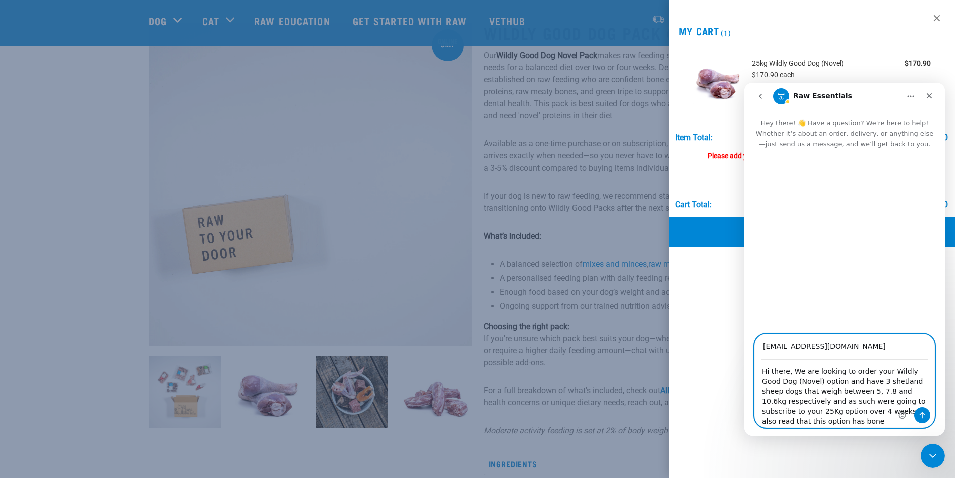
click at [889, 422] on textarea "Hi there, We are looking to order your Wildly Good Dog (Novel) option and have …" at bounding box center [844, 393] width 179 height 67
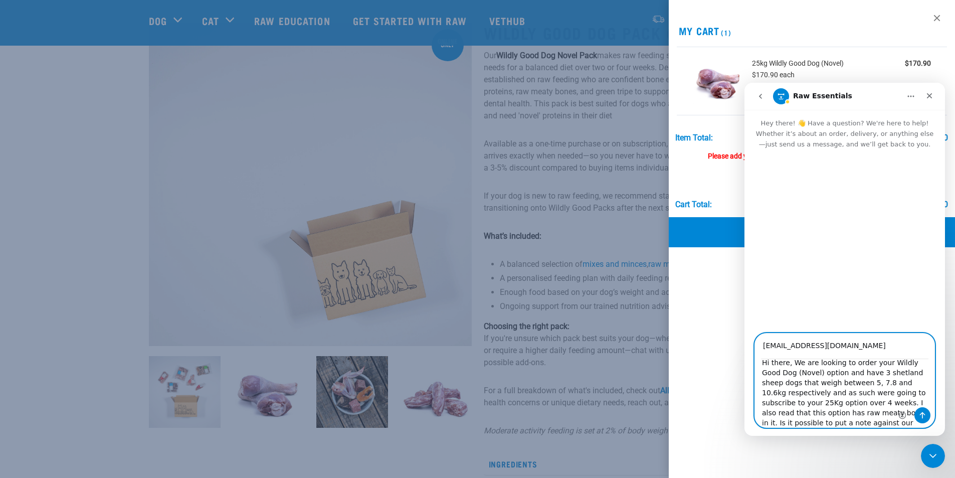
scroll to position [18, 0]
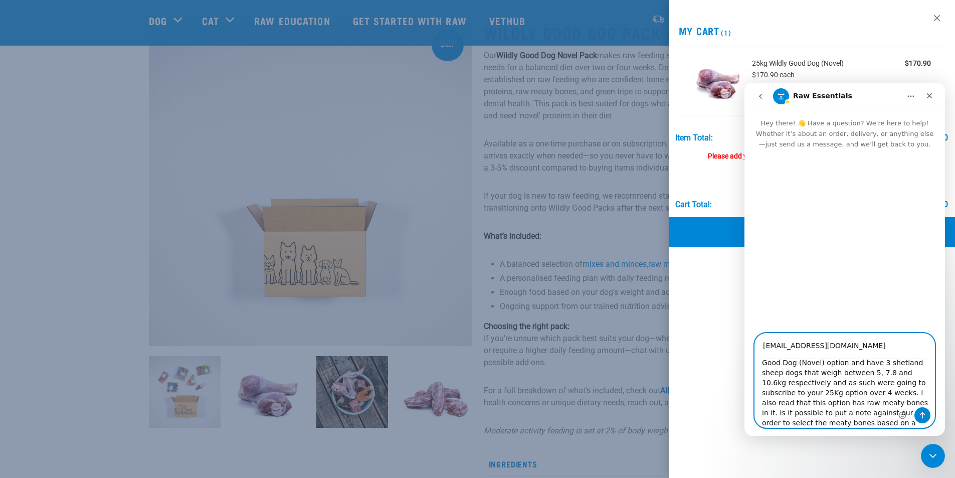
click at [834, 412] on textarea "Hi there, We are looking to order your Wildly Good Dog (Novel) option and have …" at bounding box center [844, 393] width 179 height 68
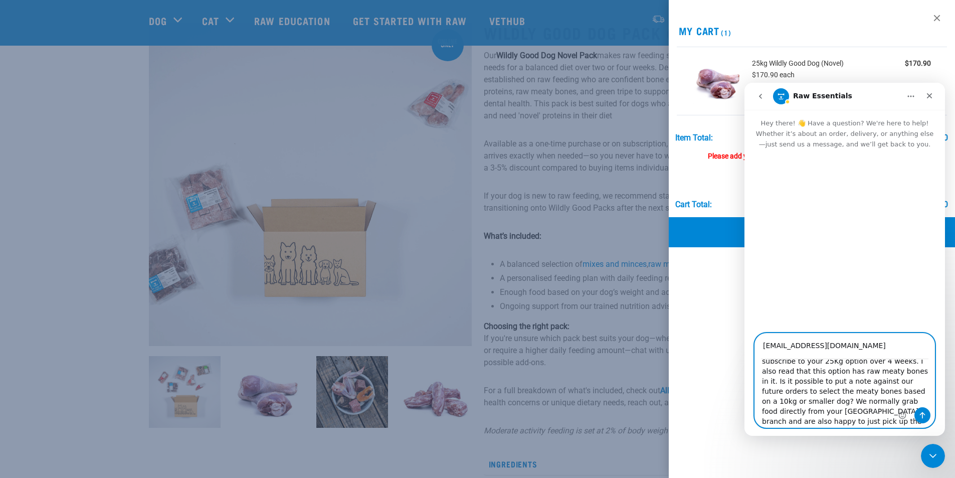
scroll to position [58, 0]
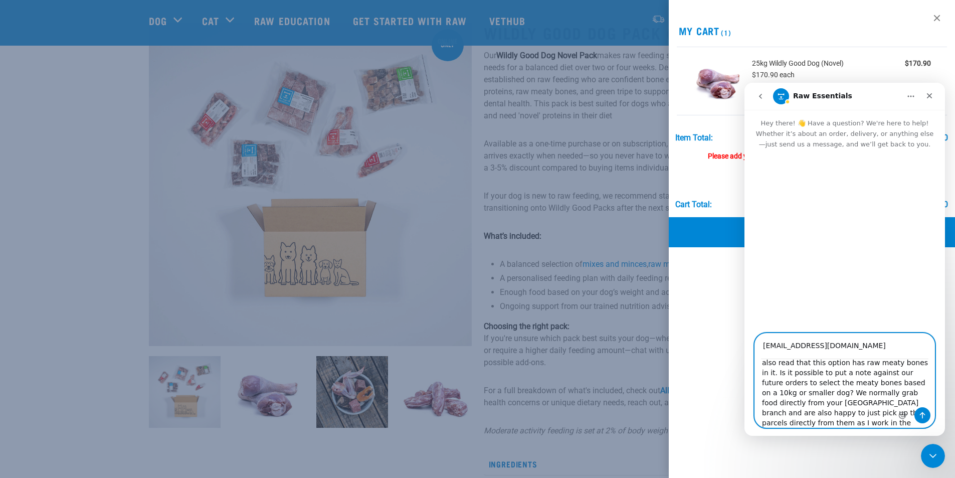
type textarea "Hi there, We are looking to order your Wildly Good Dog (Novel) option and have …"
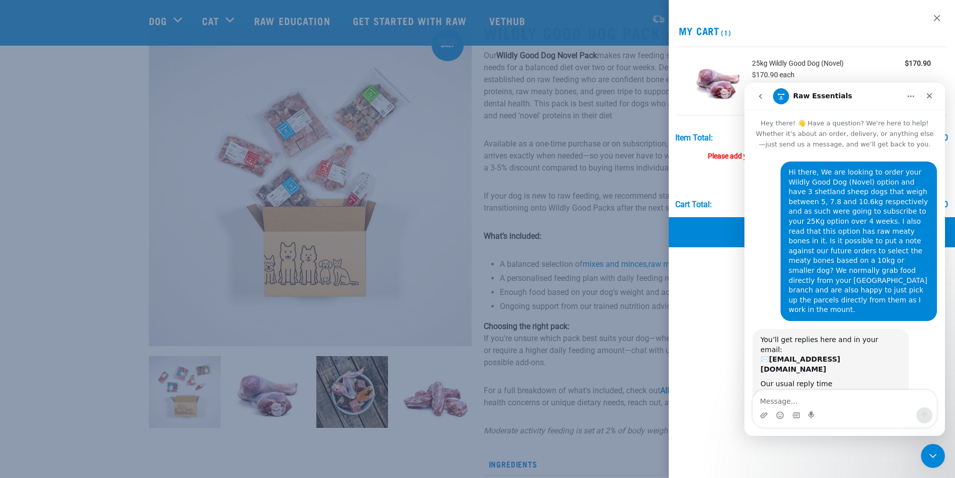
scroll to position [25, 0]
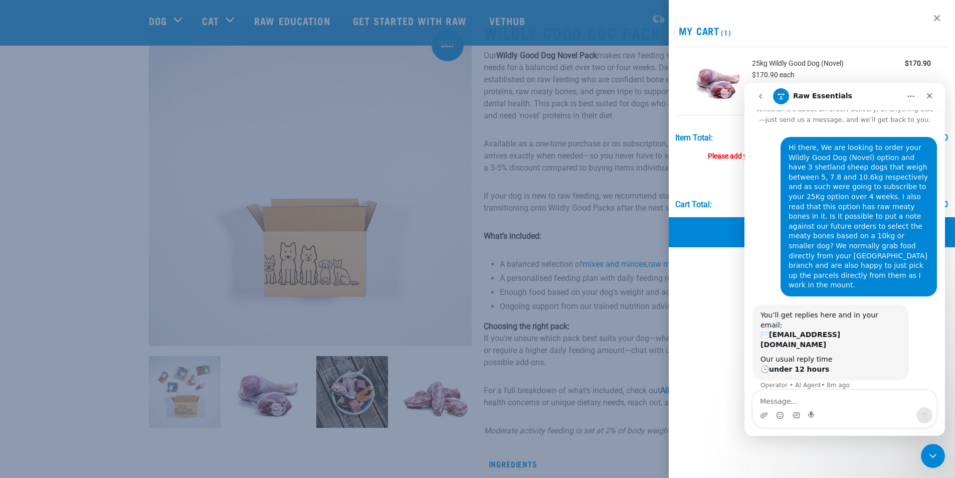
click at [913, 95] on icon "Home" at bounding box center [911, 96] width 8 height 8
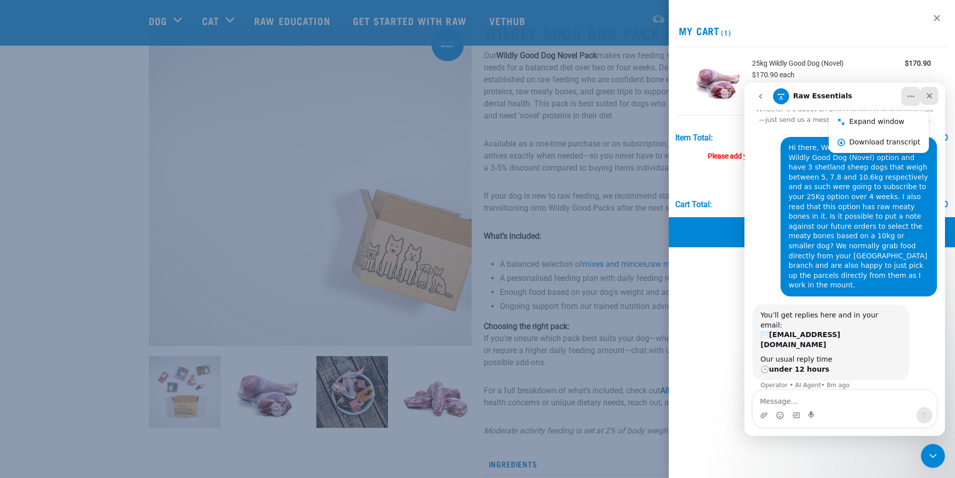
click at [929, 96] on icon "Close" at bounding box center [930, 96] width 6 height 6
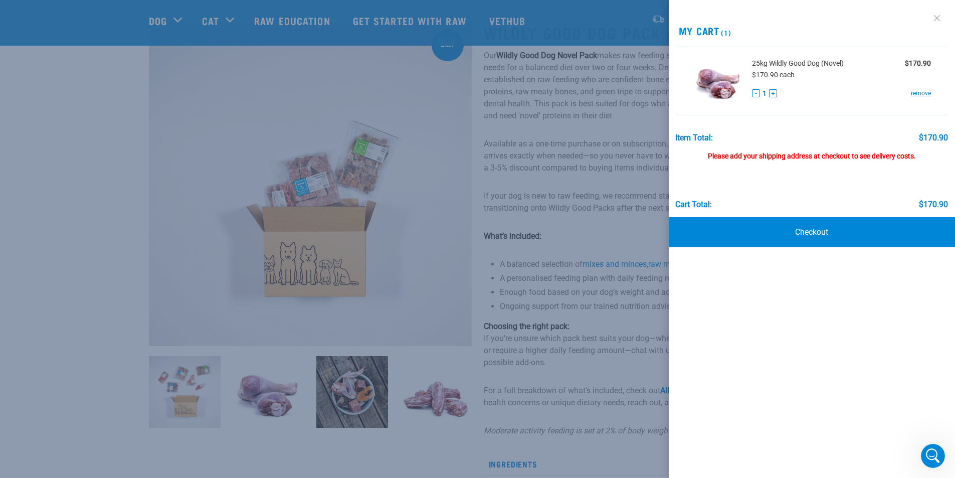
click at [938, 17] on link at bounding box center [937, 18] width 16 height 16
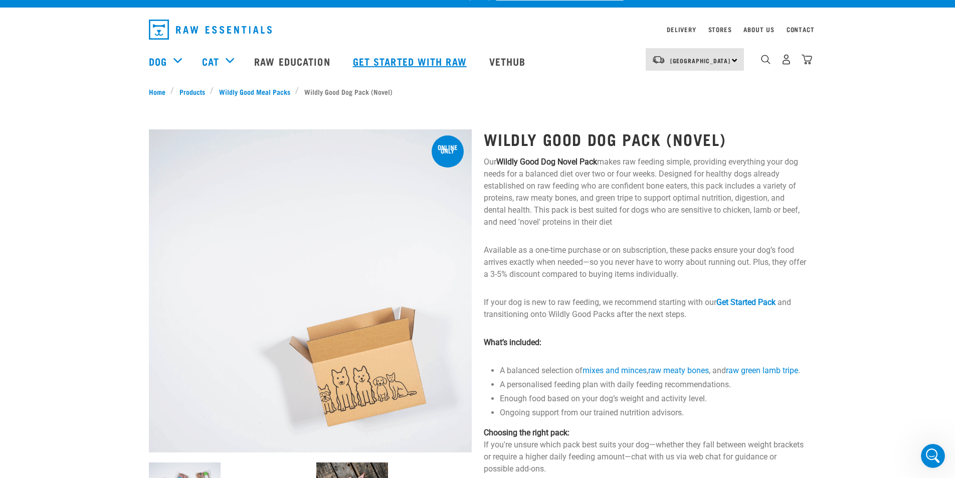
scroll to position [0, 0]
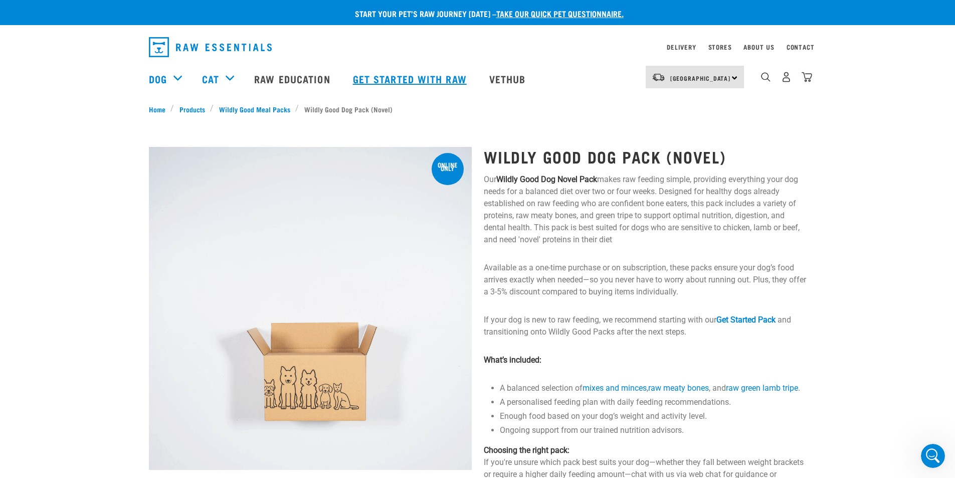
click at [426, 80] on link "Get started with Raw" at bounding box center [411, 79] width 136 height 40
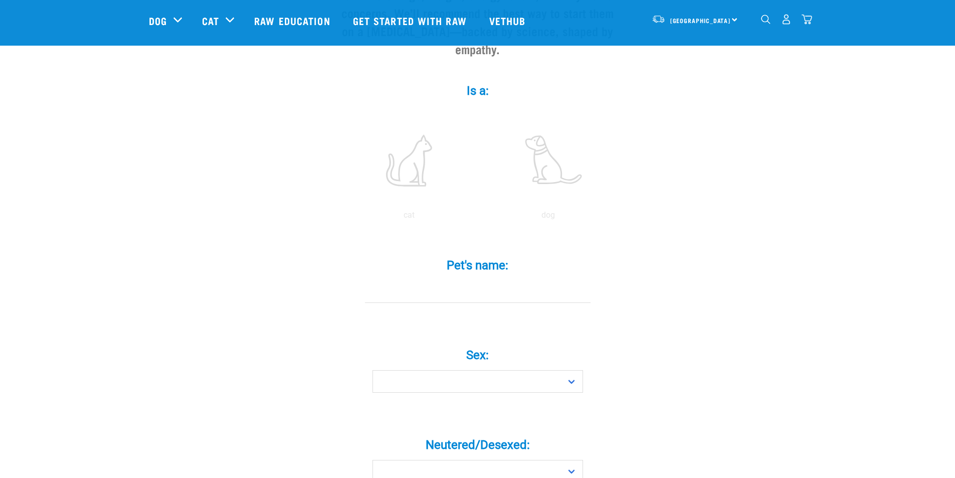
scroll to position [50, 0]
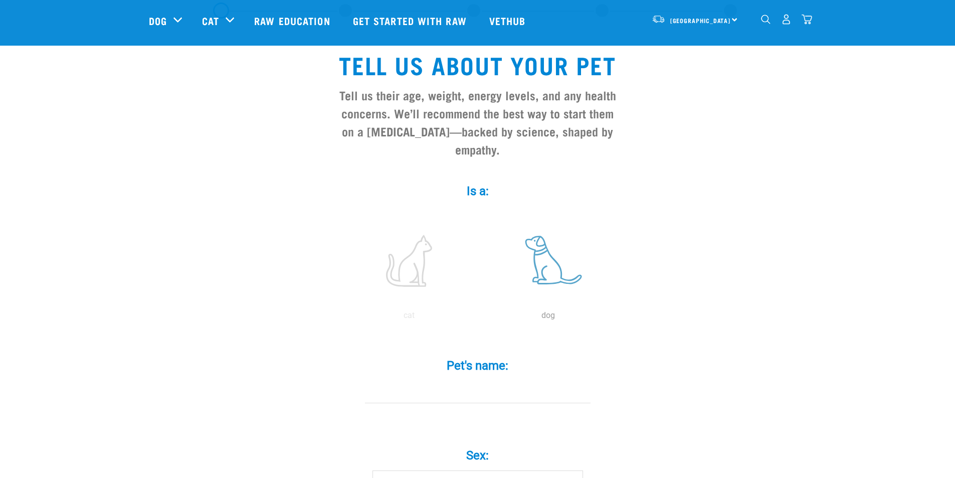
click at [547, 245] on label at bounding box center [548, 260] width 135 height 85
click at [479, 318] on input "radio" at bounding box center [479, 318] width 0 height 0
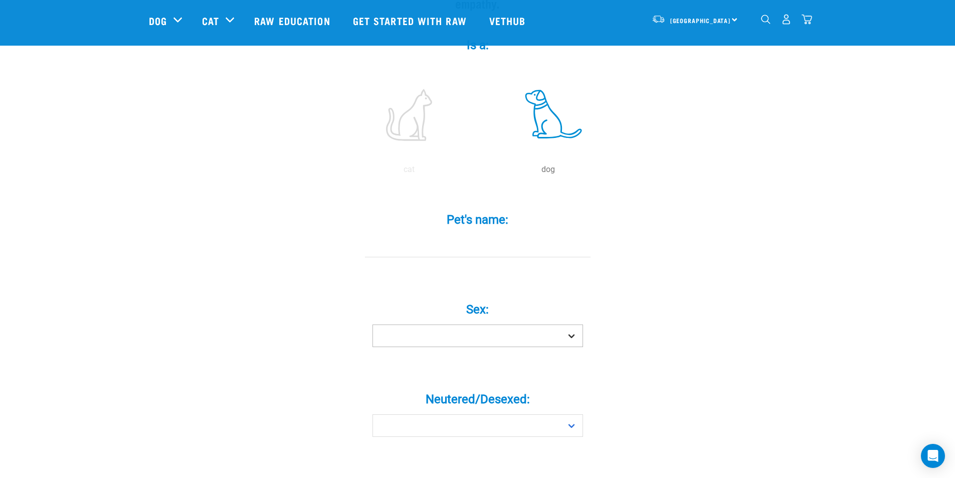
scroll to position [201, 0]
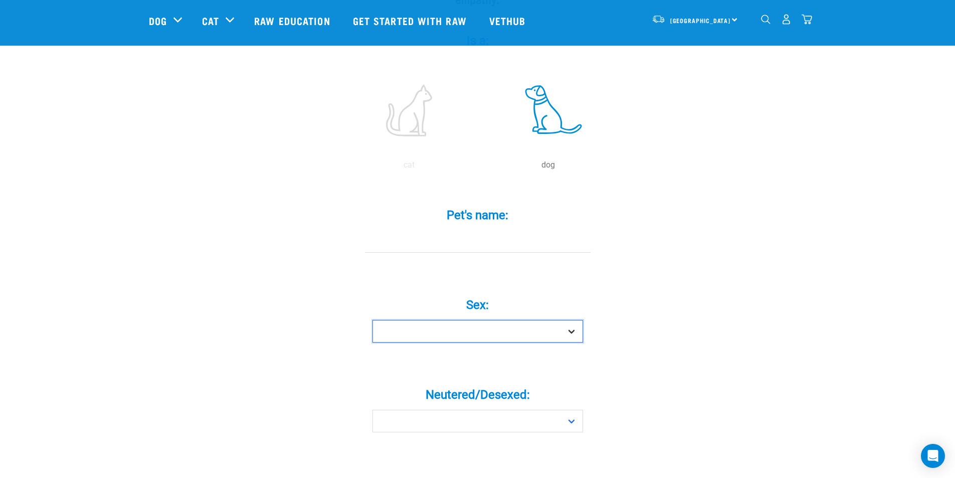
click at [512, 320] on select "Boy Girl" at bounding box center [478, 331] width 211 height 23
select select "boy"
click at [373, 320] on select "Boy Girl" at bounding box center [478, 331] width 211 height 23
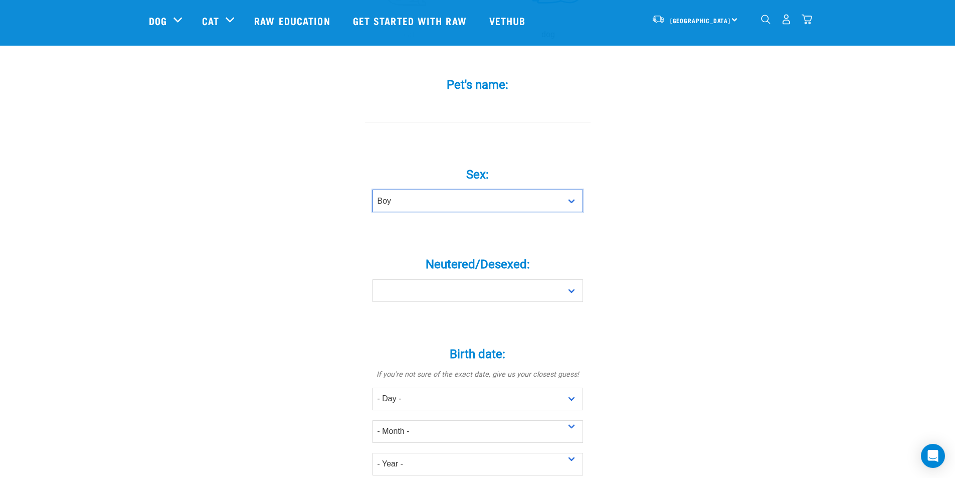
scroll to position [351, 0]
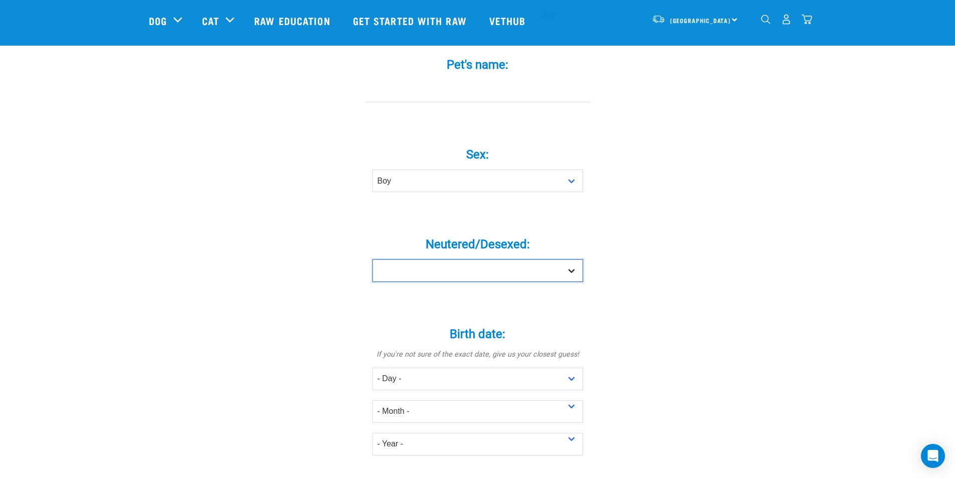
click at [532, 259] on select "Yes No" at bounding box center [478, 270] width 211 height 23
select select "yes"
click at [373, 259] on select "Yes No" at bounding box center [478, 270] width 211 height 23
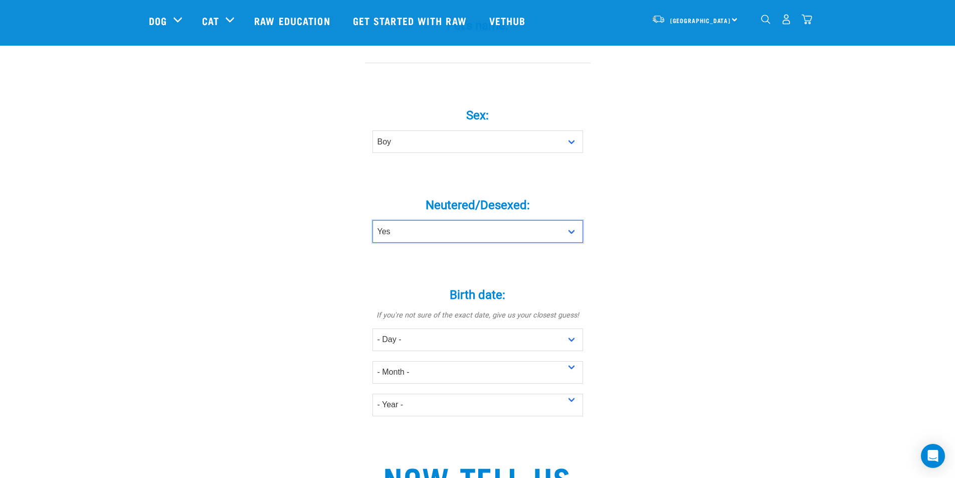
scroll to position [501, 0]
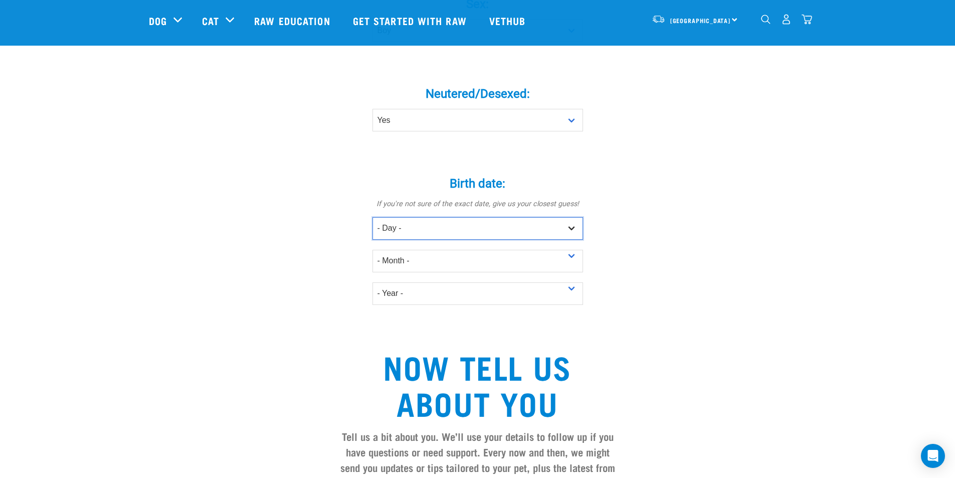
click at [572, 217] on select "- Day - 1 2 3 4 5 6 7 8 9 10 11 12 13 14 15 16 17 18 19 20 21 22 23 24 25 26 27" at bounding box center [478, 228] width 211 height 23
select select "21"
click at [373, 217] on select "- Day - 1 2 3 4 5 6 7 8 9 10 11 12 13 14 15 16 17 18 19 20 21 22 23 24 25 26 27" at bounding box center [478, 228] width 211 height 23
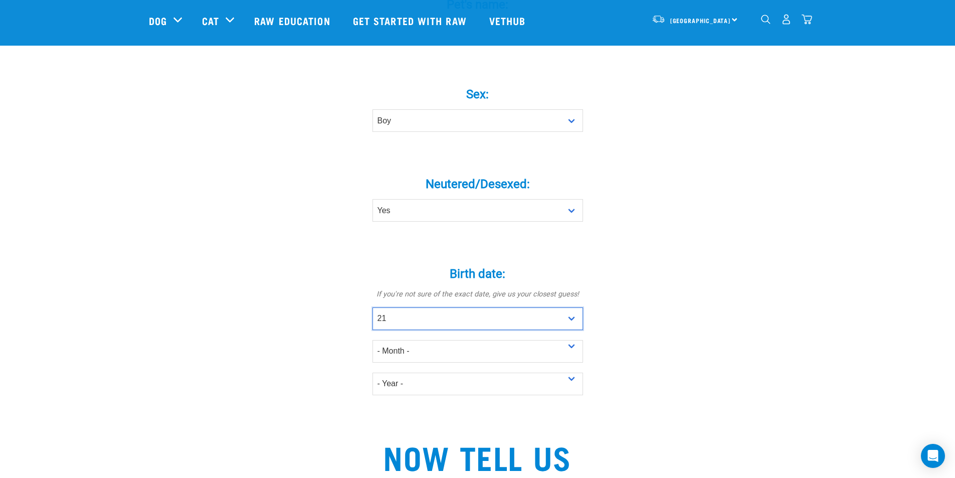
scroll to position [401, 0]
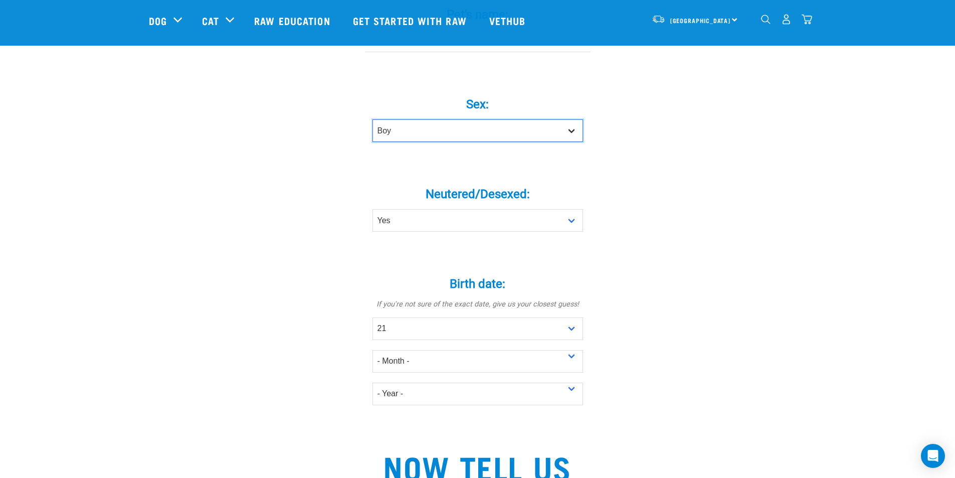
drag, startPoint x: 526, startPoint y: 109, endPoint x: 518, endPoint y: 115, distance: 9.7
click at [526, 119] on select "Boy Girl" at bounding box center [478, 130] width 211 height 23
select select "girl"
click at [373, 119] on select "Boy Girl" at bounding box center [478, 130] width 211 height 23
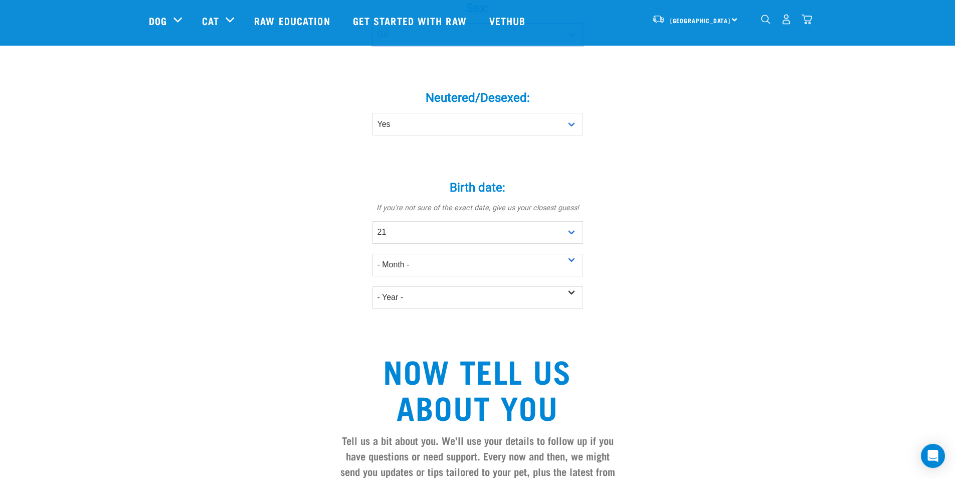
scroll to position [501, 0]
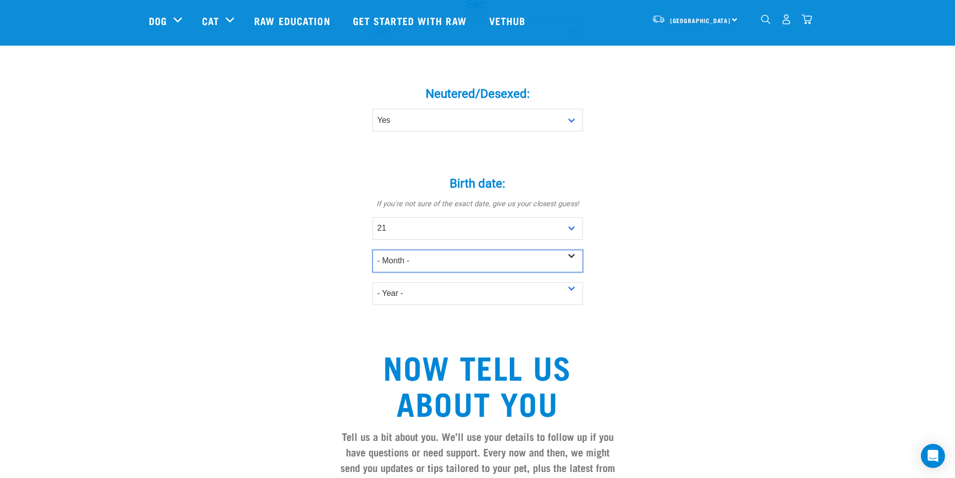
click at [533, 250] on select "- Month - January February March April May June July August September October N…" at bounding box center [478, 261] width 211 height 23
select select "October"
click at [373, 250] on select "- Month - January February March April May June July August September October N…" at bounding box center [478, 261] width 211 height 23
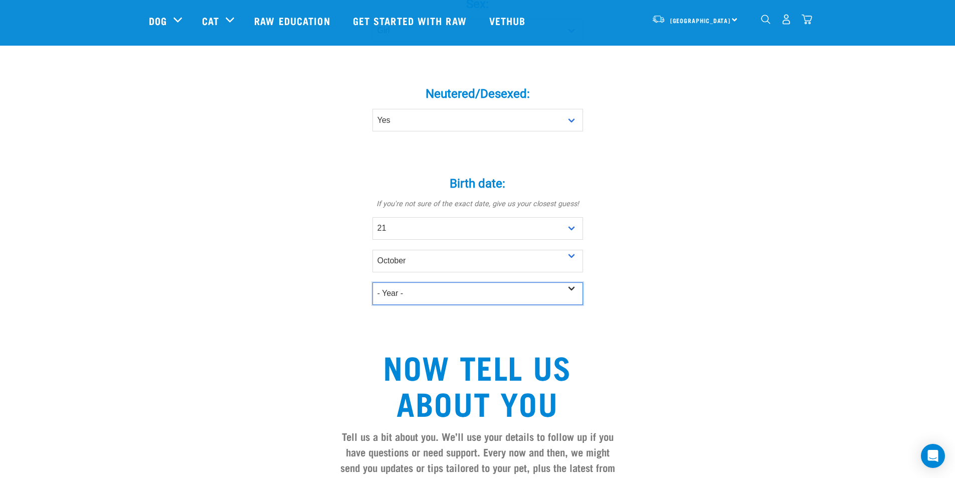
click at [458, 282] on select "- Year - 2025 2024 2023 2022 2021 2020 2019 2018 2017 2016 2015 2014 2013 2012" at bounding box center [478, 293] width 211 height 23
select select "2023"
click at [373, 282] on select "- Year - 2025 2024 2023 2022 2021 2020 2019 2018 2017 2016 2015 2014 2013 2012" at bounding box center [478, 293] width 211 height 23
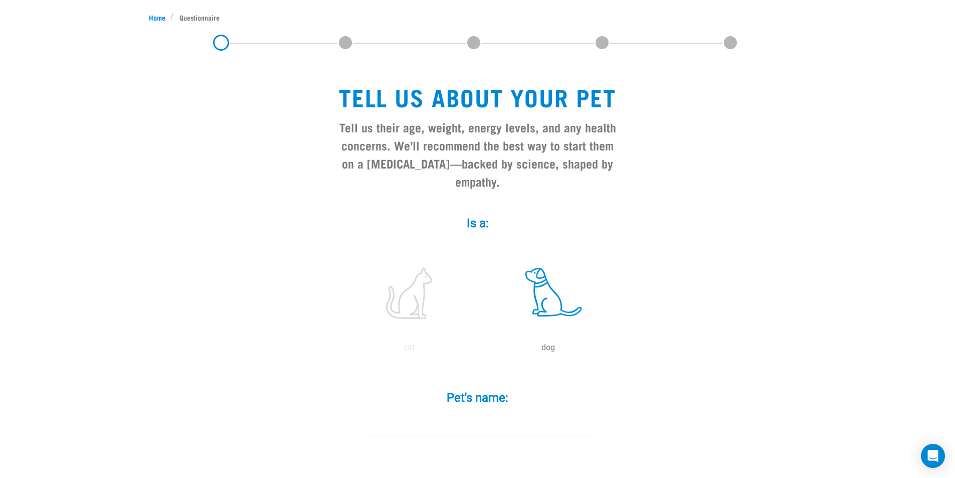
scroll to position [0, 0]
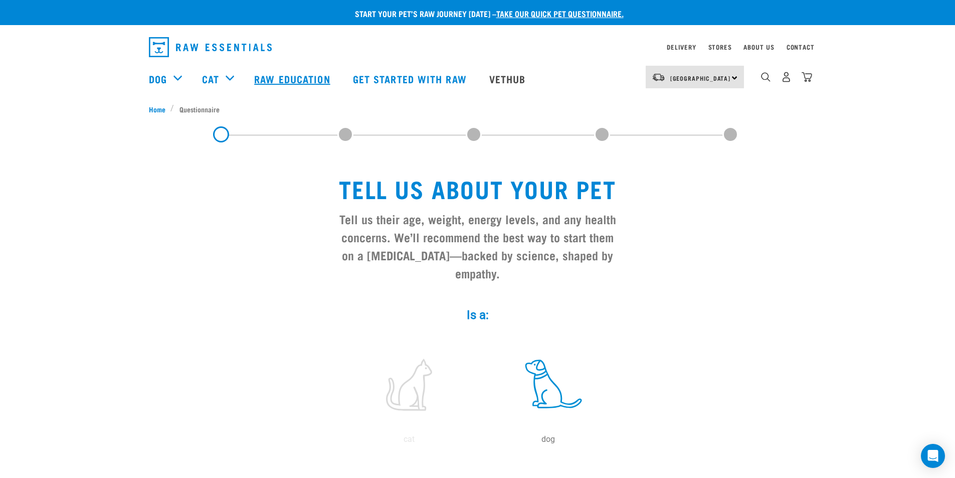
click at [297, 83] on link "Raw Education" at bounding box center [293, 79] width 98 height 40
click at [281, 75] on link "Raw Education" at bounding box center [293, 79] width 98 height 40
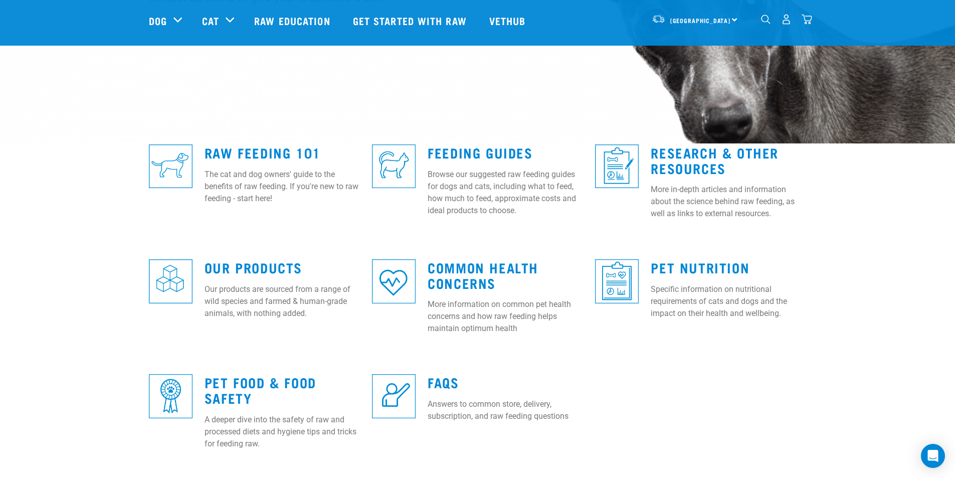
scroll to position [201, 0]
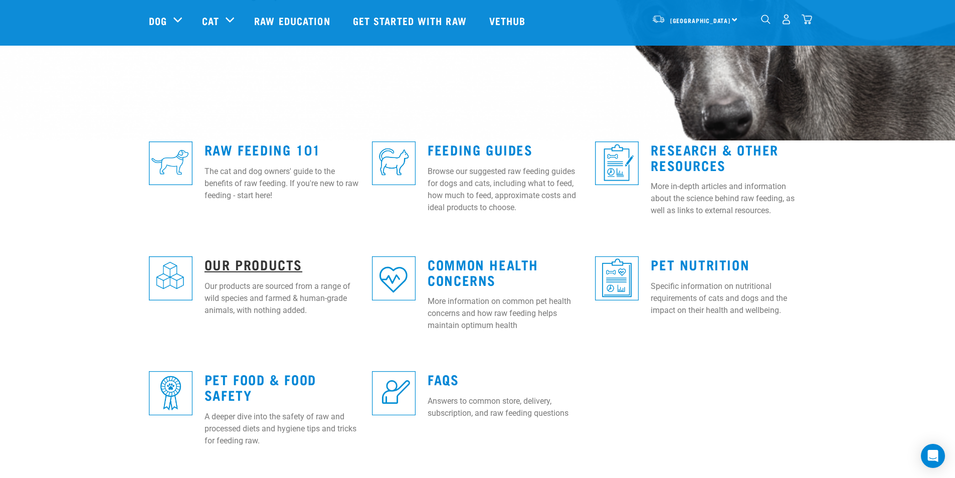
click at [241, 263] on link "Our Products" at bounding box center [254, 264] width 98 height 8
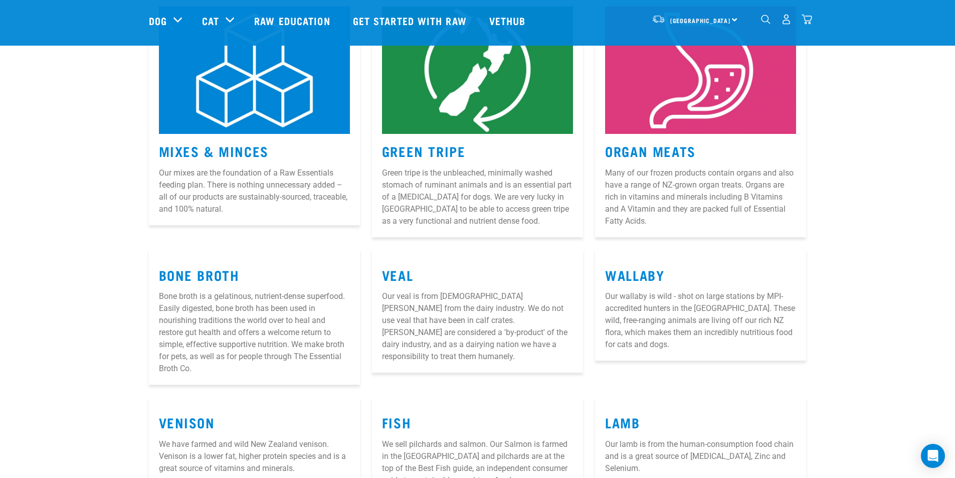
scroll to position [201, 0]
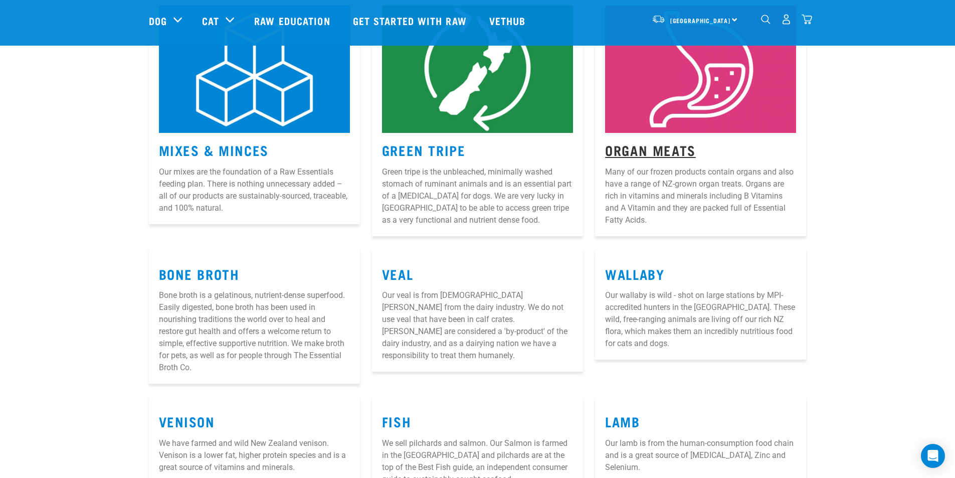
click at [654, 148] on link "Organ Meats" at bounding box center [650, 150] width 91 height 8
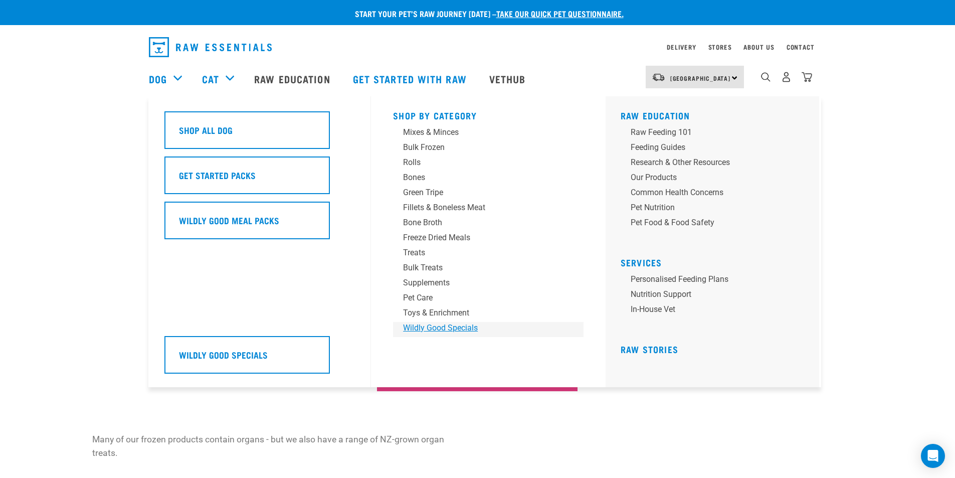
click at [425, 323] on div "Wildly Good Specials" at bounding box center [481, 328] width 156 height 12
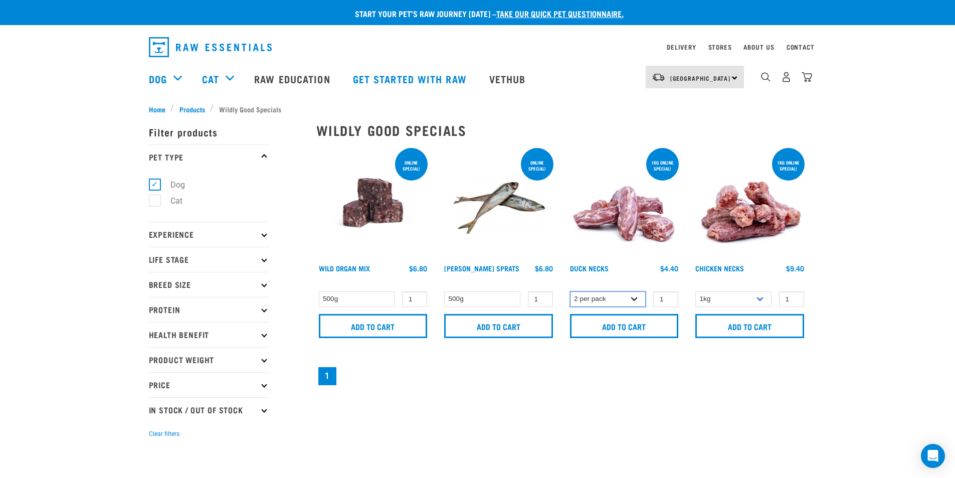
click at [636, 300] on select "2 per pack 6 per pack" at bounding box center [608, 299] width 76 height 16
select select "810"
click at [570, 291] on select "2 per pack 6 per pack" at bounding box center [608, 299] width 76 height 16
click at [385, 299] on select "500g" at bounding box center [357, 299] width 76 height 16
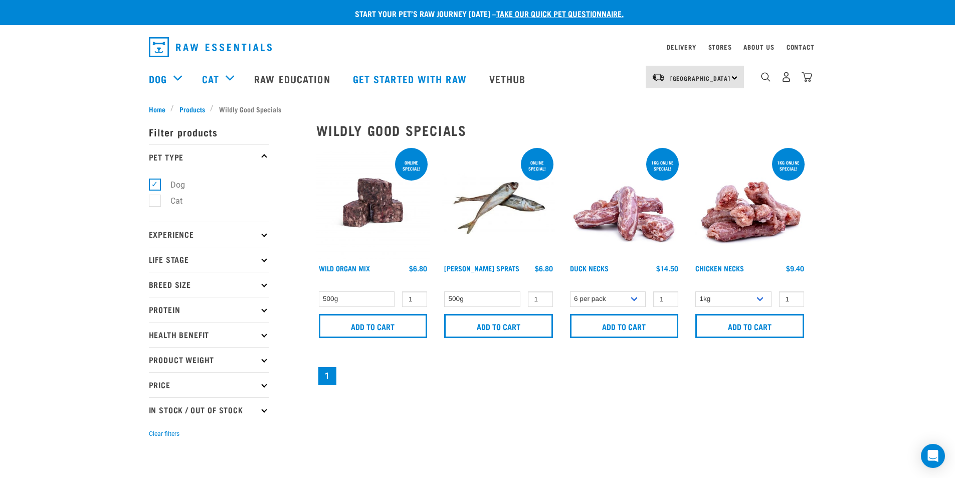
click at [391, 193] on img at bounding box center [373, 203] width 114 height 114
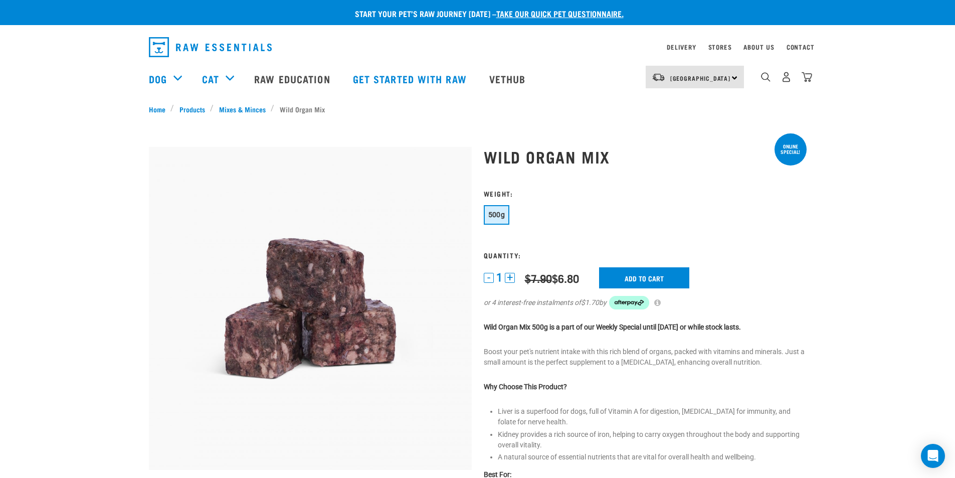
click at [508, 277] on button "+" at bounding box center [510, 278] width 10 height 10
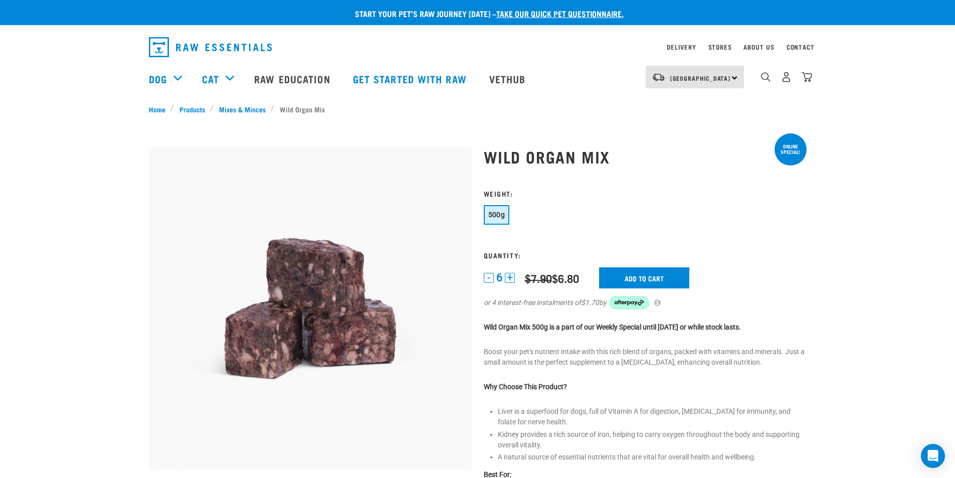
click at [508, 277] on button "+" at bounding box center [510, 278] width 10 height 10
click at [510, 275] on button "+" at bounding box center [510, 278] width 10 height 10
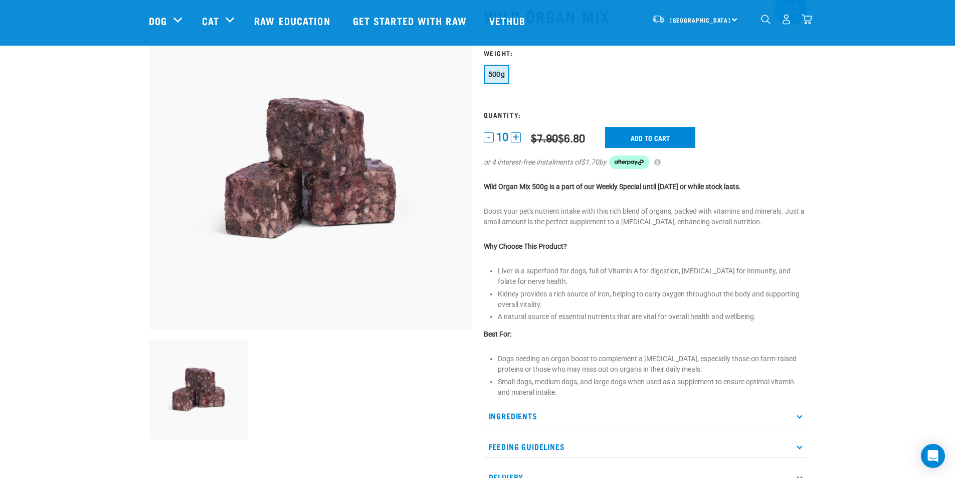
scroll to position [50, 0]
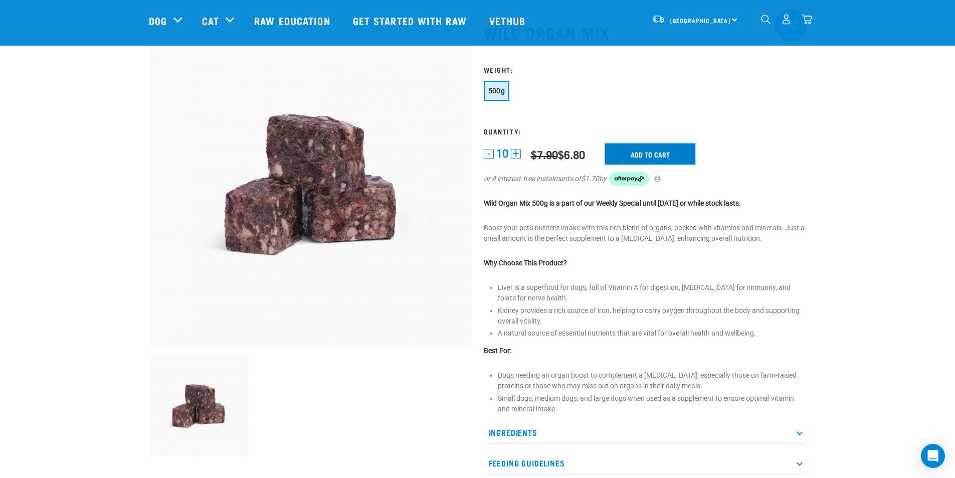
click at [653, 155] on input "Add to cart" at bounding box center [650, 153] width 90 height 21
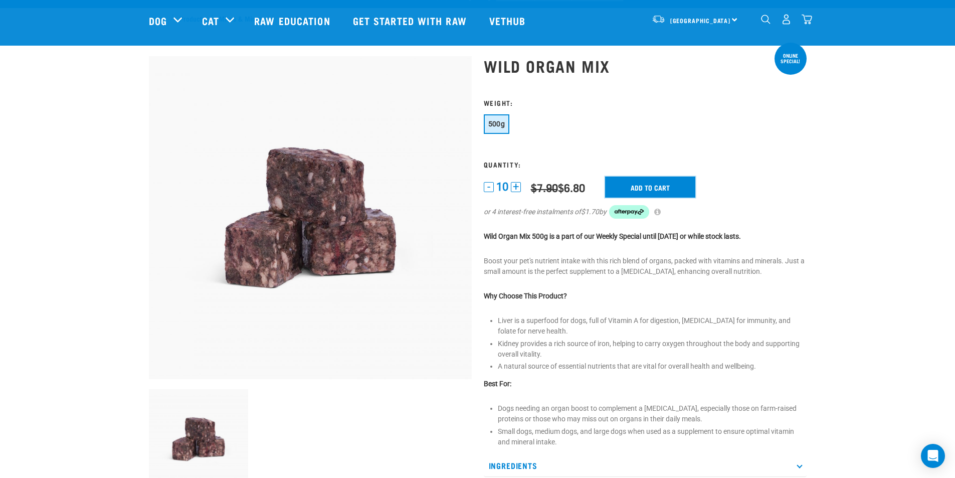
scroll to position [0, 0]
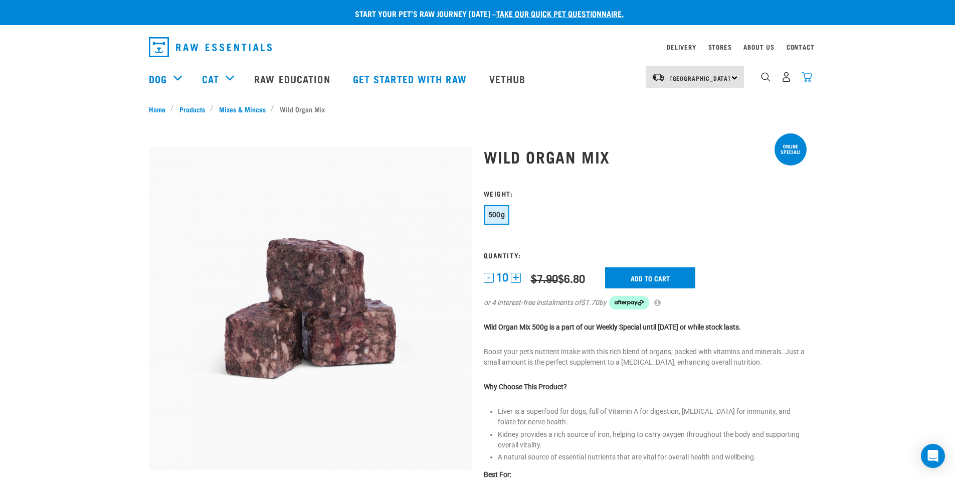
click at [807, 78] on img "dropdown navigation" at bounding box center [807, 77] width 11 height 11
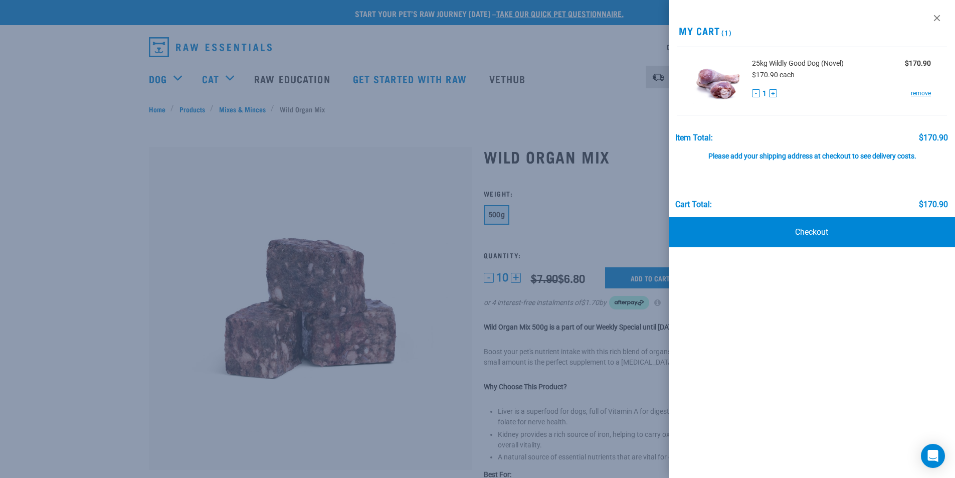
click at [756, 92] on button "-" at bounding box center [756, 93] width 8 height 8
click at [921, 93] on link "remove" at bounding box center [921, 93] width 20 height 9
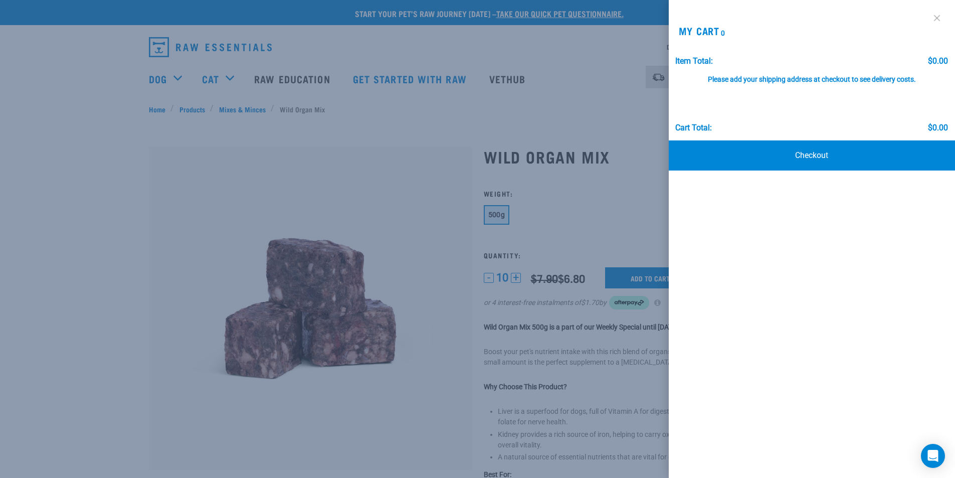
click at [941, 15] on link at bounding box center [937, 18] width 16 height 16
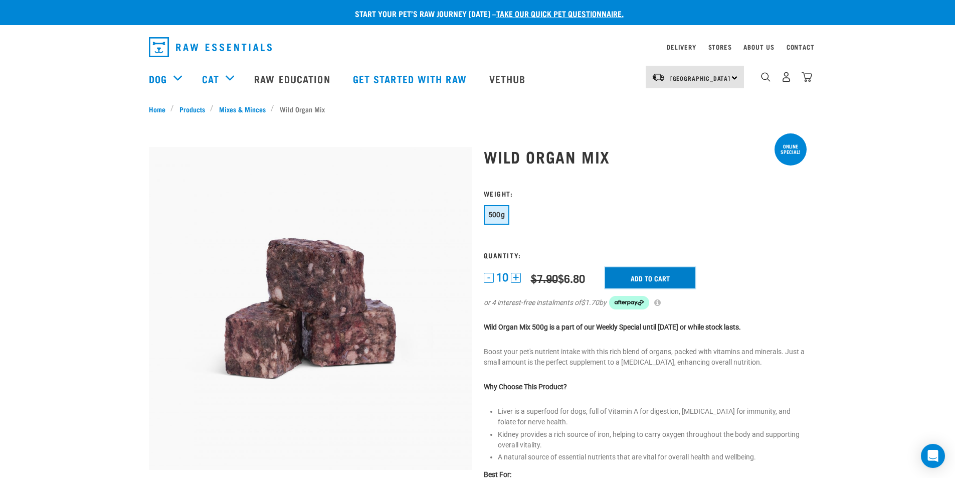
click at [638, 275] on input "Add to cart" at bounding box center [650, 277] width 90 height 21
click at [492, 279] on button "-" at bounding box center [489, 278] width 10 height 10
click at [491, 280] on button "-" at bounding box center [489, 278] width 10 height 10
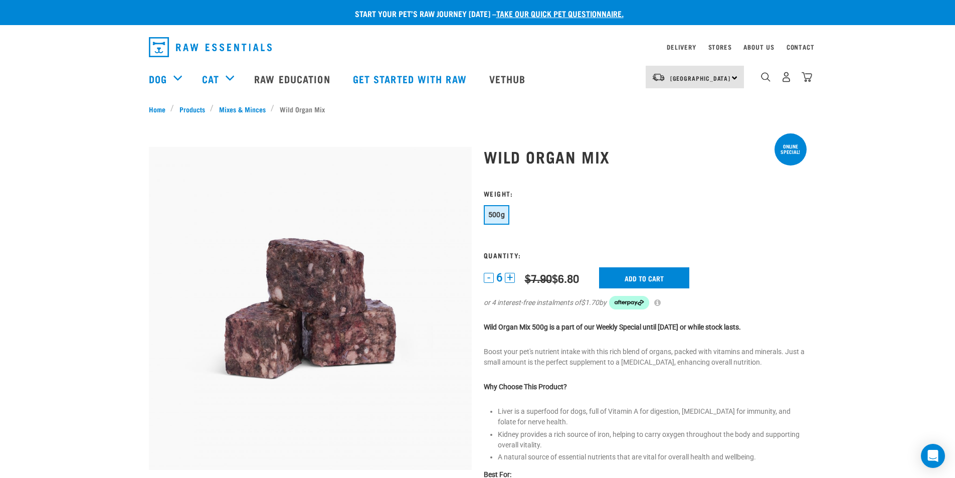
click at [491, 280] on button "-" at bounding box center [489, 278] width 10 height 10
drag, startPoint x: 566, startPoint y: 374, endPoint x: 435, endPoint y: 310, distance: 145.5
click at [565, 374] on div "Wild Organ Mix" at bounding box center [645, 387] width 335 height 509
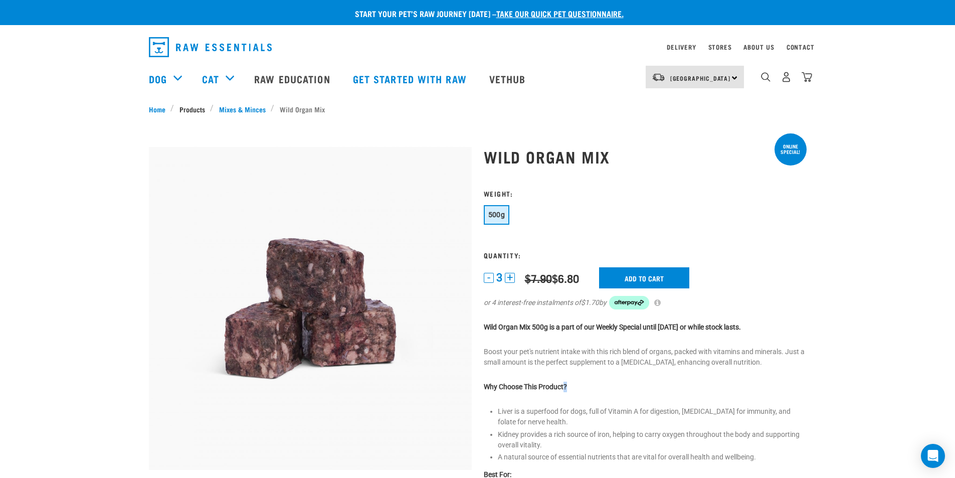
click at [191, 111] on link "Products" at bounding box center [192, 109] width 36 height 11
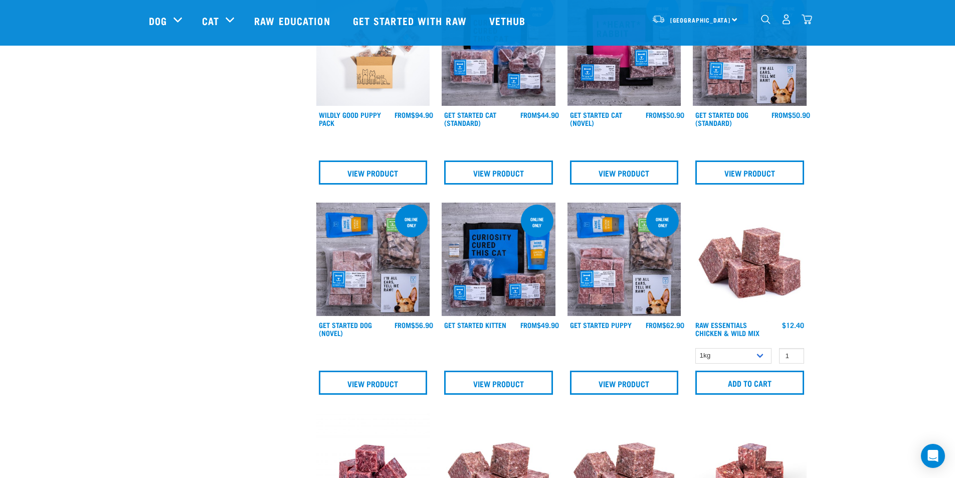
scroll to position [501, 0]
